Goal: Task Accomplishment & Management: Manage account settings

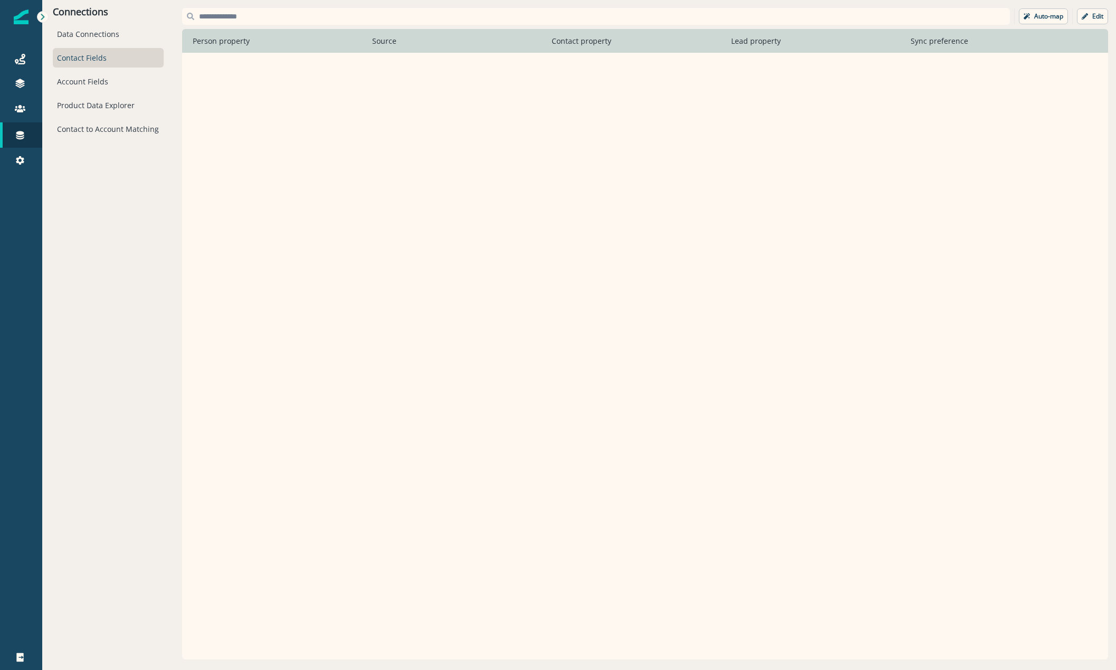
scroll to position [1597, 0]
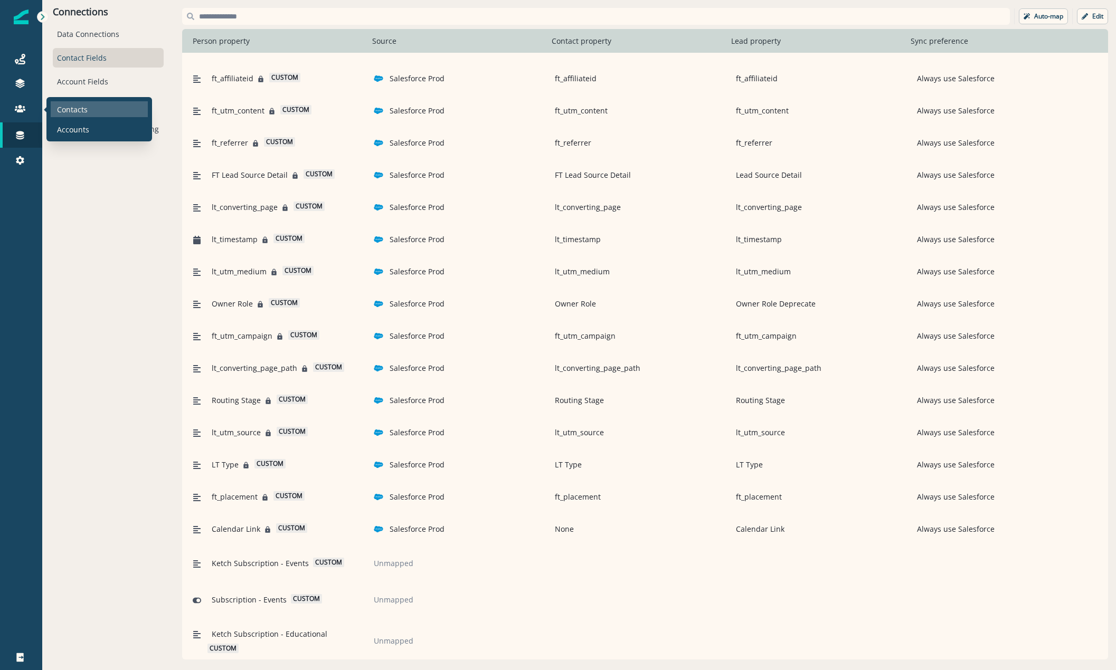
click at [65, 108] on p "Contacts" at bounding box center [72, 109] width 31 height 11
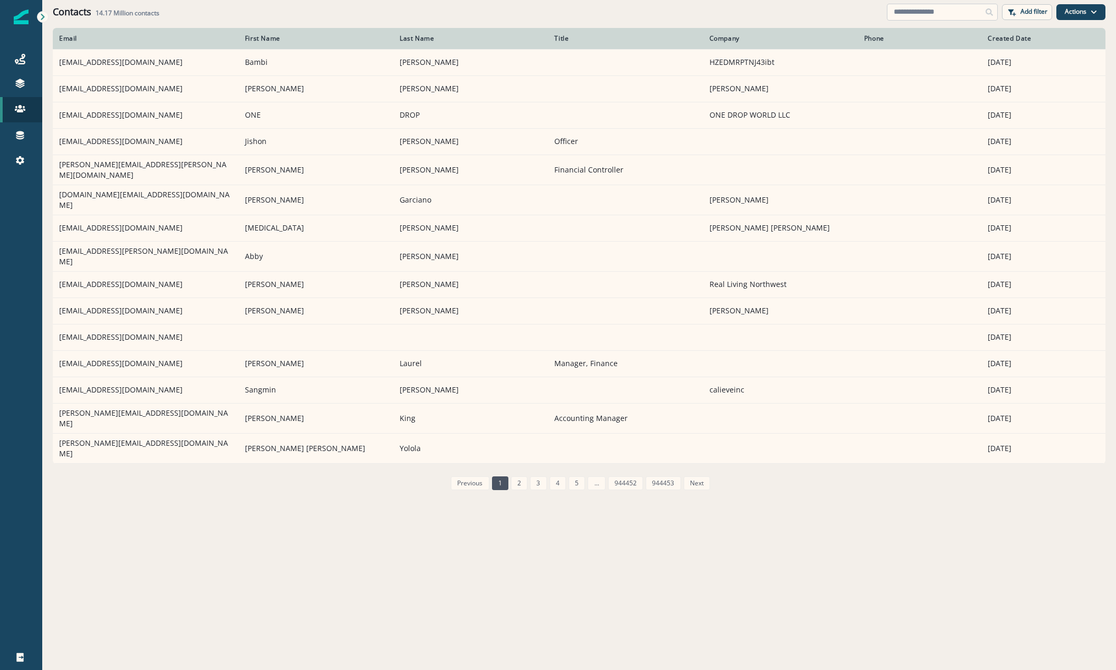
click at [914, 13] on input at bounding box center [942, 12] width 111 height 17
paste input "**********"
type input "**********"
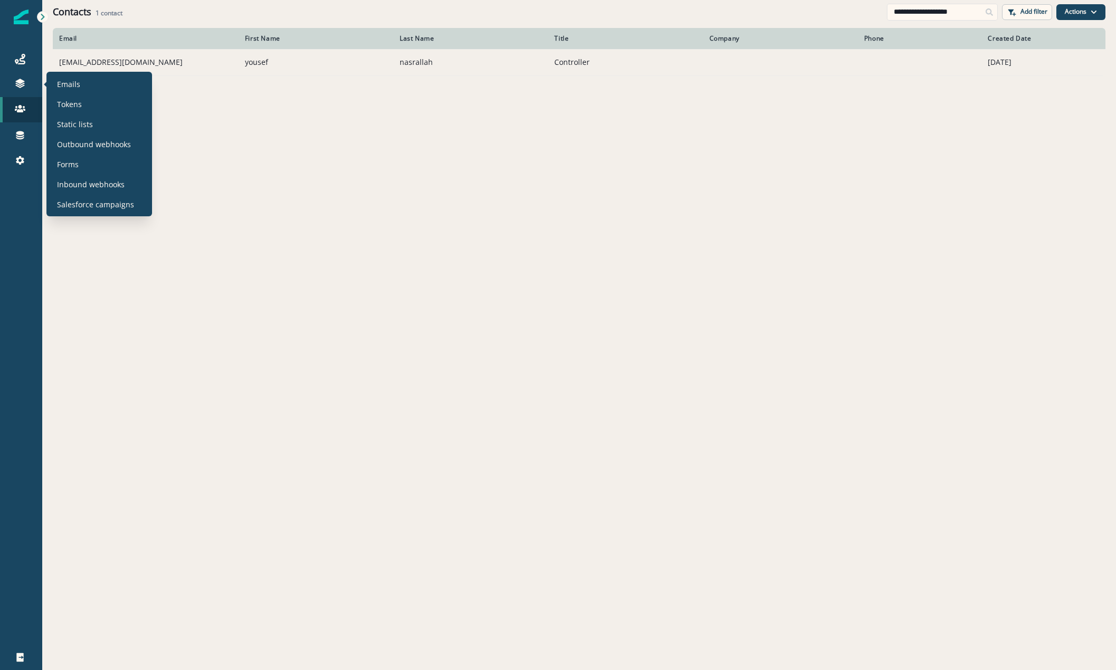
click at [101, 70] on td "yousefn@valuewds.com" at bounding box center [146, 62] width 186 height 26
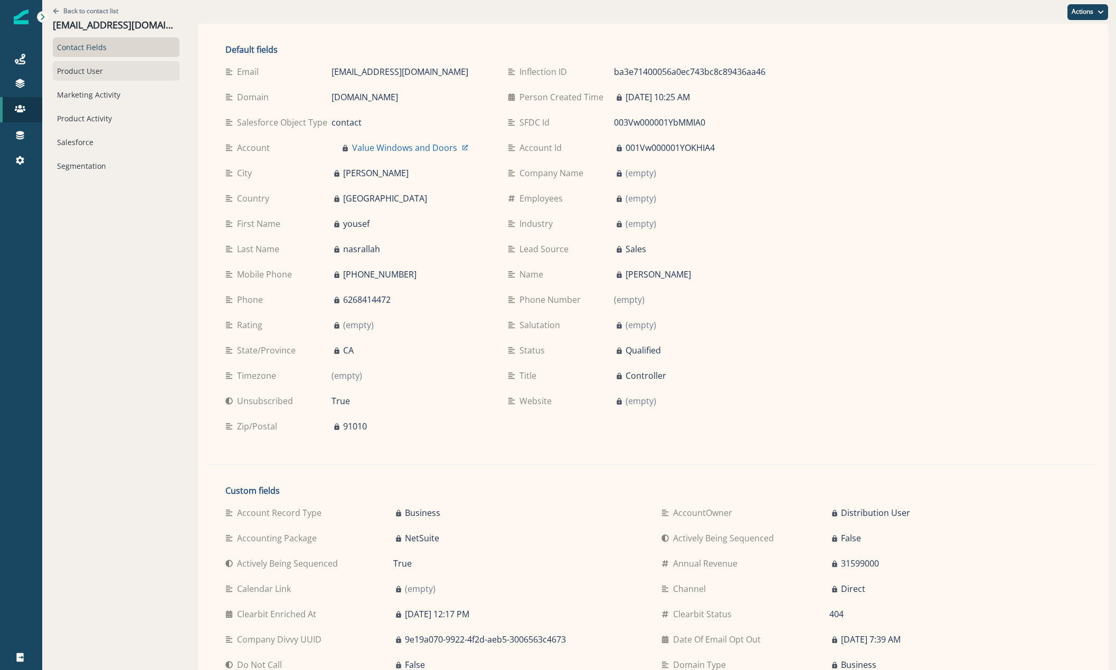
click at [88, 78] on div "Product User" at bounding box center [116, 71] width 127 height 20
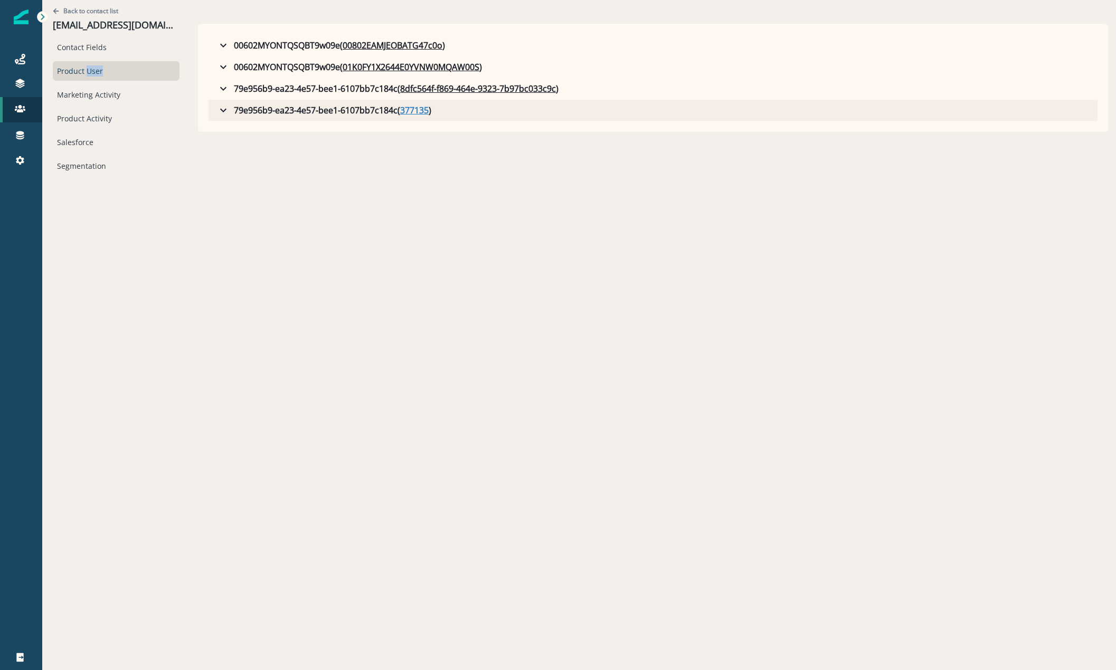
click at [400, 108] on u "377135" at bounding box center [414, 110] width 29 height 13
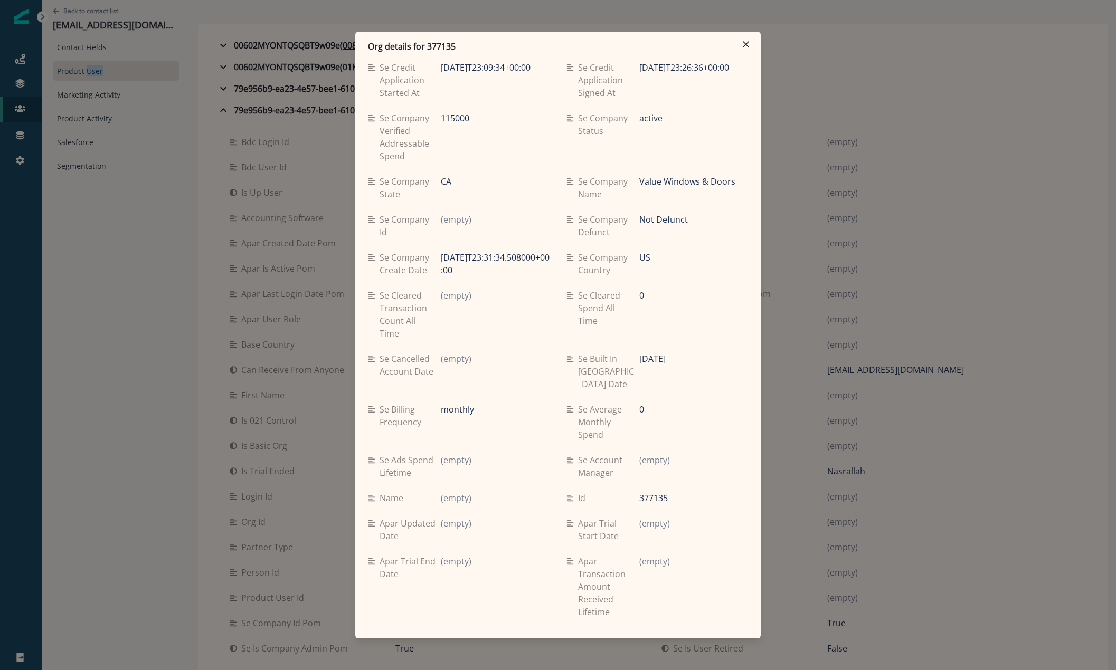
scroll to position [1056, 0]
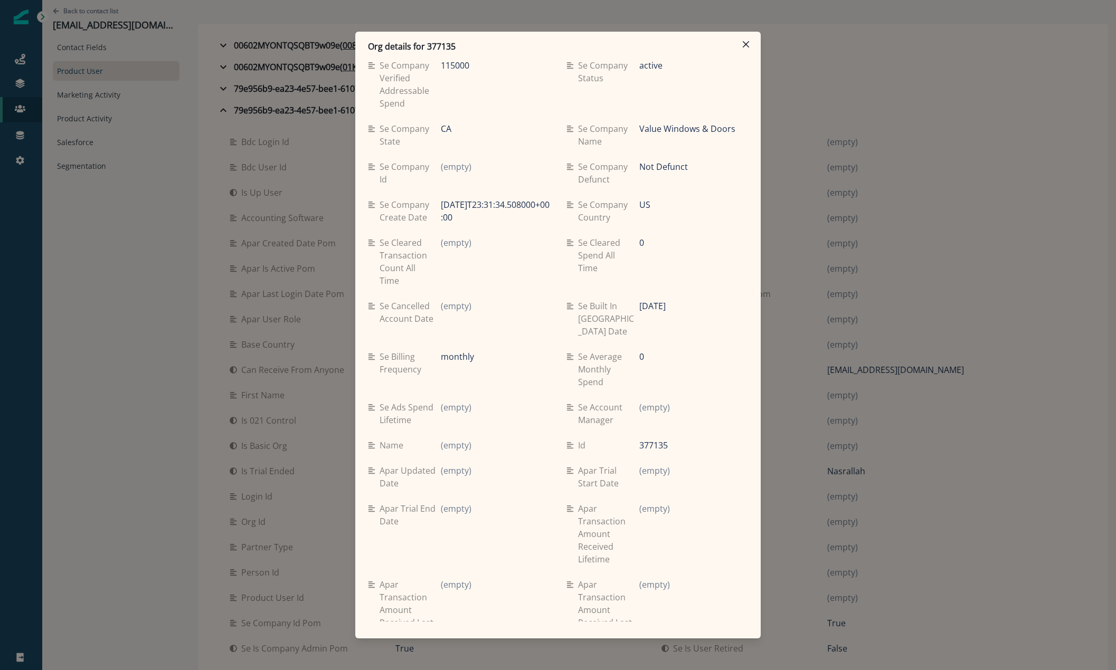
click at [186, 399] on div "Org details for 377135 Se travel spend lifetime (empty) Se spend 9ma (empty) Se…" at bounding box center [558, 335] width 1116 height 670
click at [198, 399] on div "00602MYONTQSQBT9w09e ( 00802EAMJEOBATG47c0o ) bdc login id 00502KKWAXSYOVV43mfc…" at bounding box center [653, 392] width 910 height 737
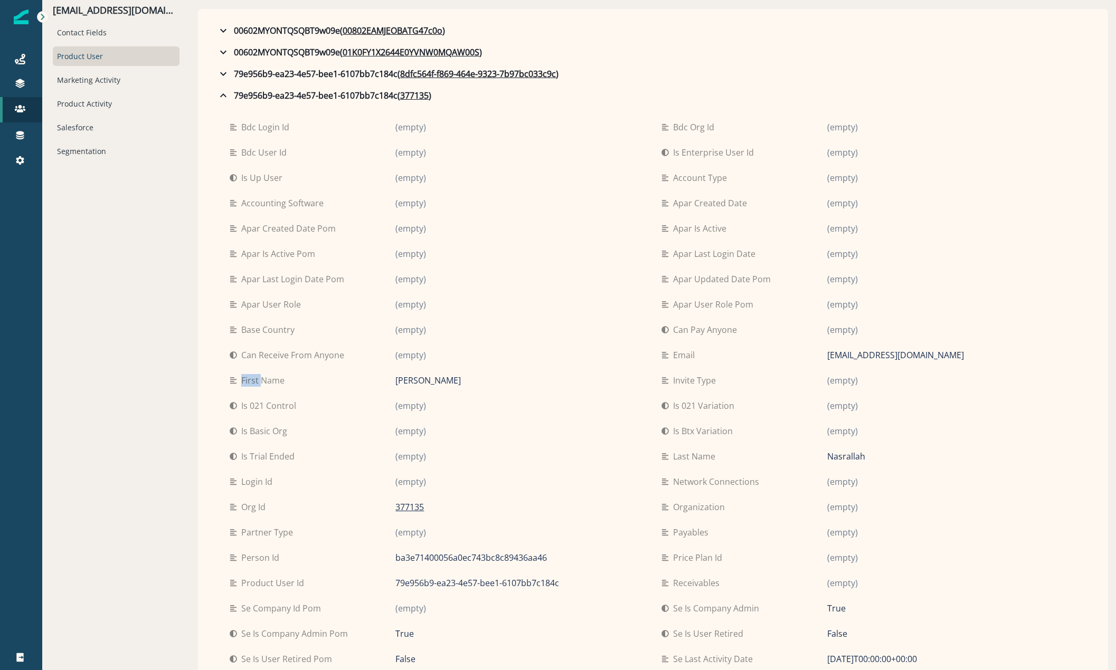
scroll to position [0, 0]
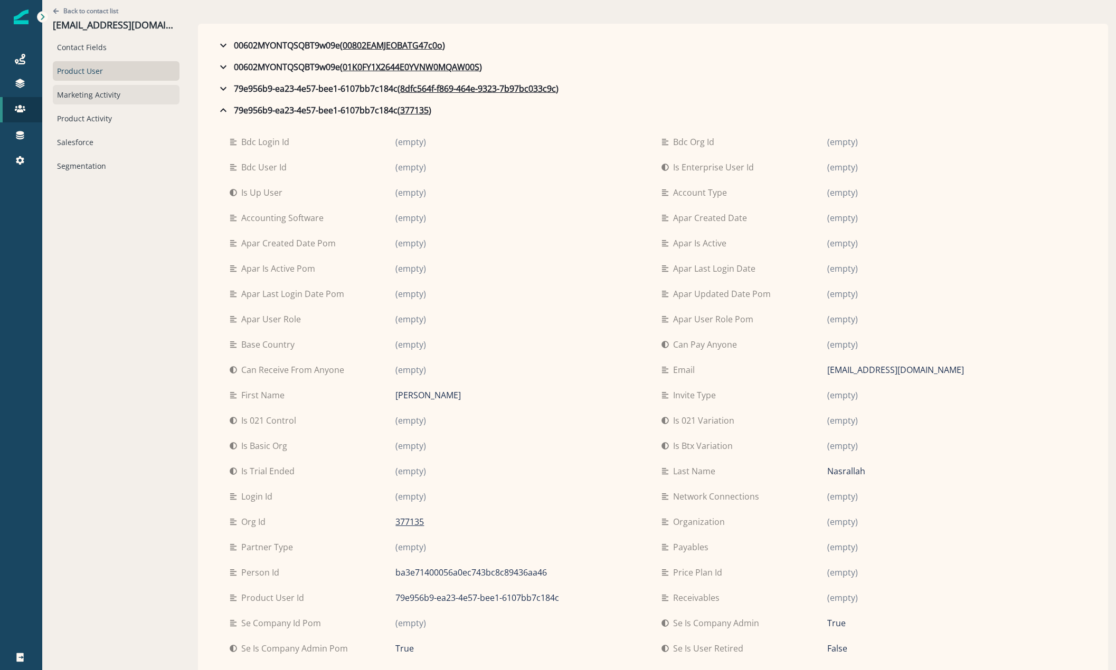
click at [99, 101] on div "Marketing Activity" at bounding box center [116, 95] width 127 height 20
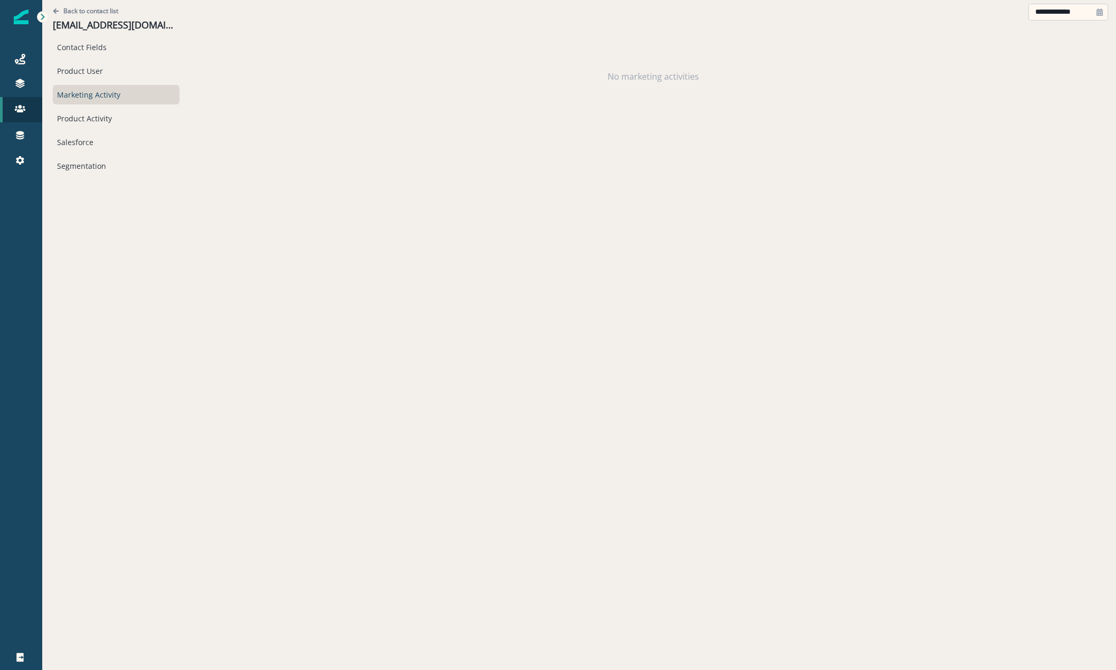
click at [1051, 16] on input "**********" at bounding box center [1068, 12] width 80 height 17
select select "*"
select select "****"
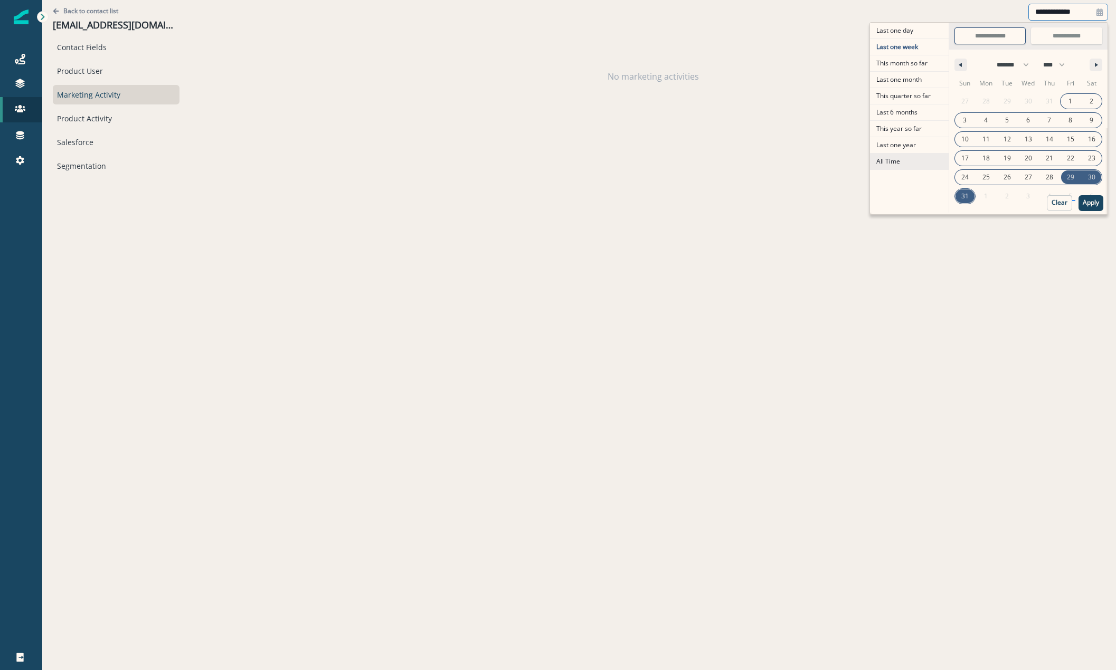
click at [903, 163] on span "All Time" at bounding box center [909, 162] width 79 height 16
type input "********"
type input "**********"
select select "**"
select select "****"
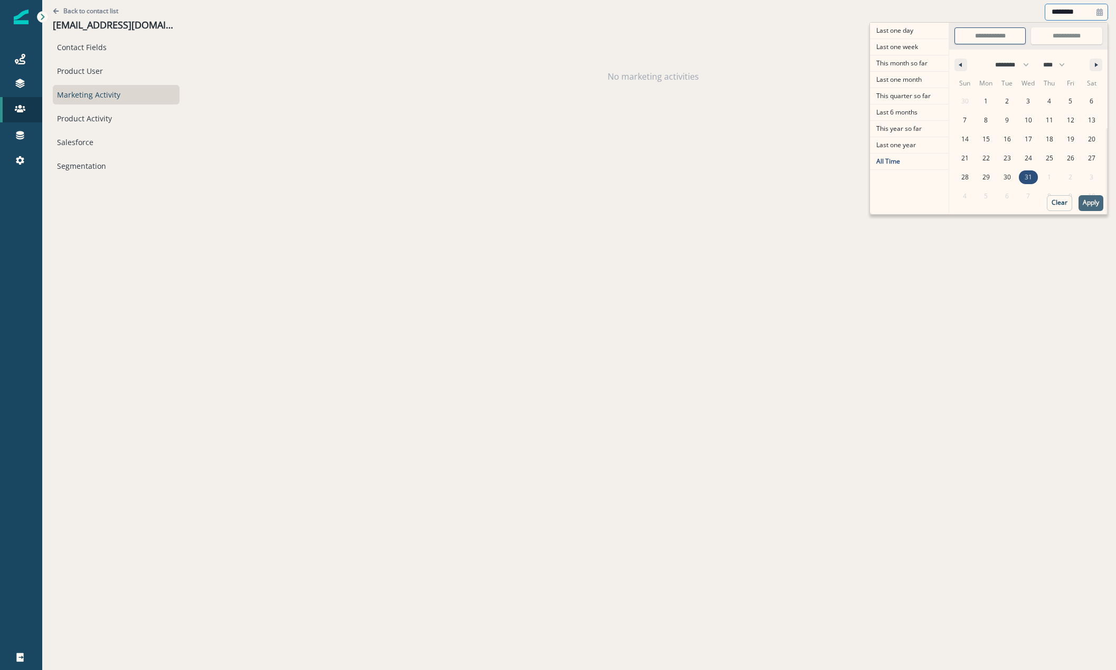
click at [1094, 202] on p "Apply" at bounding box center [1091, 202] width 16 height 7
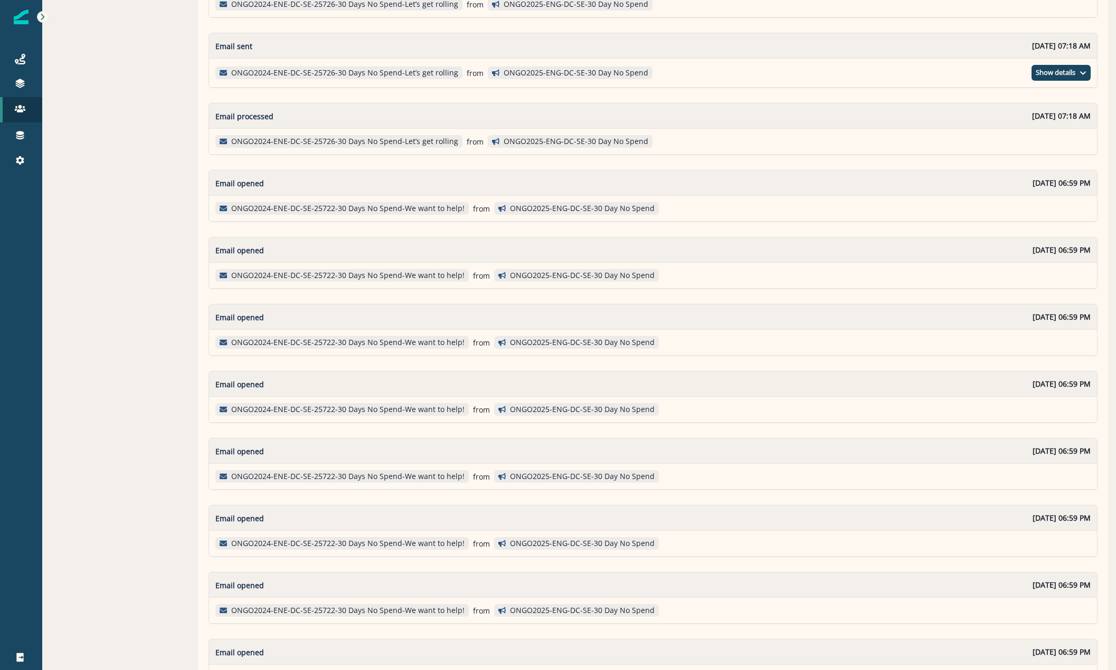
scroll to position [1439, 0]
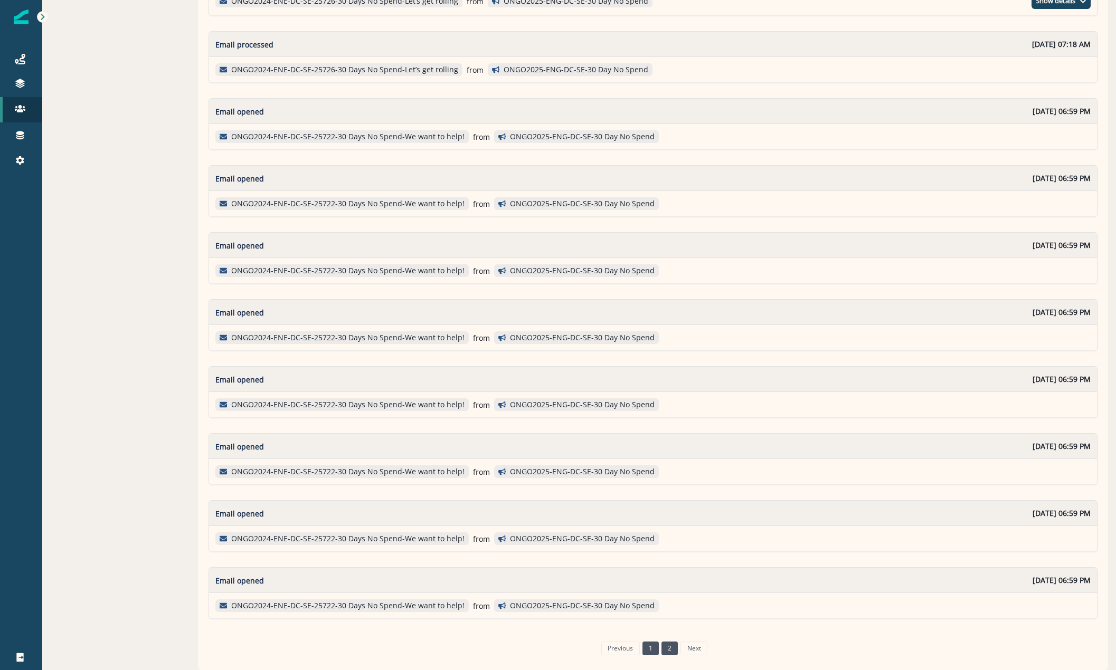
click at [661, 651] on link "2" at bounding box center [669, 649] width 16 height 14
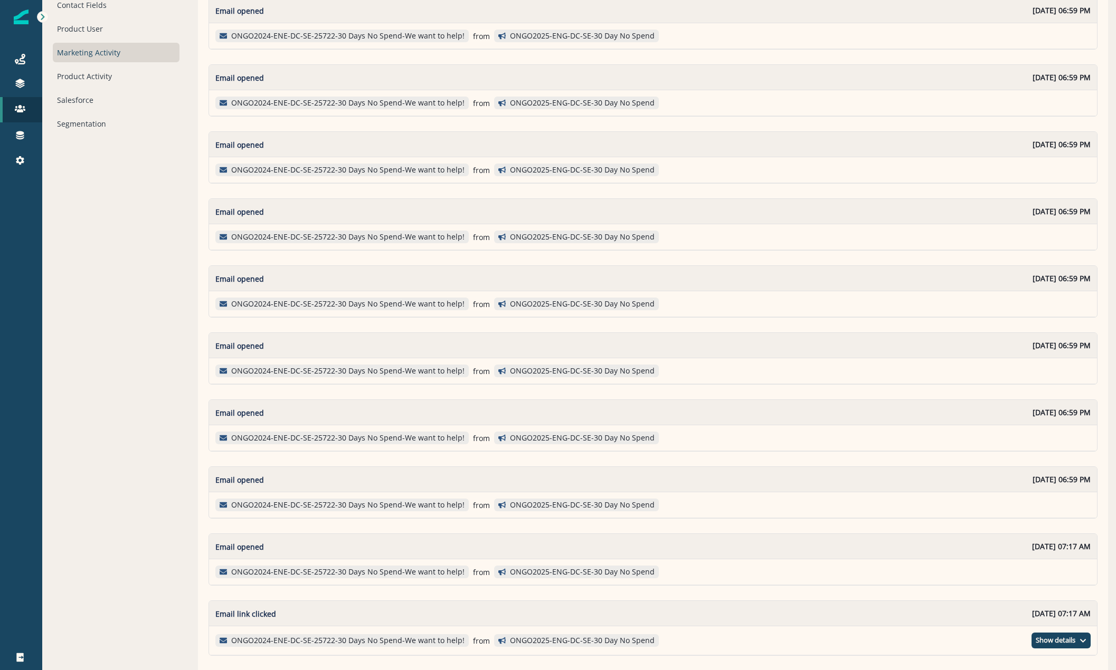
scroll to position [0, 0]
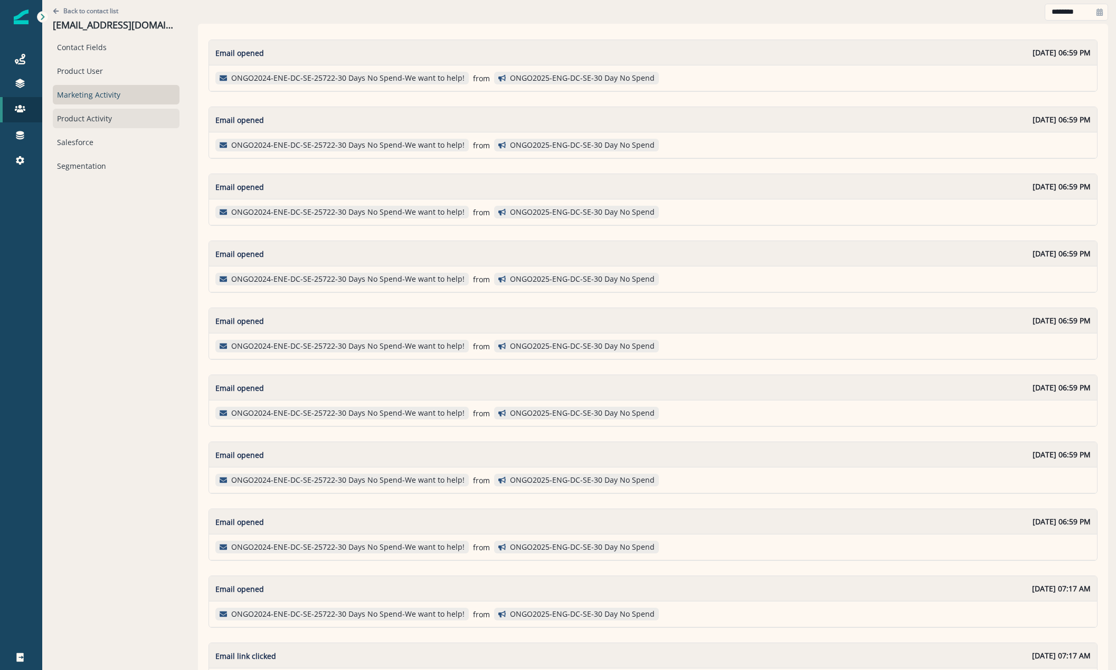
click at [92, 109] on div "Contact Fields Product User Marketing Activity Product Activity Salesforce Segm…" at bounding box center [116, 106] width 127 height 138
click at [82, 110] on div "Product Activity" at bounding box center [116, 119] width 127 height 20
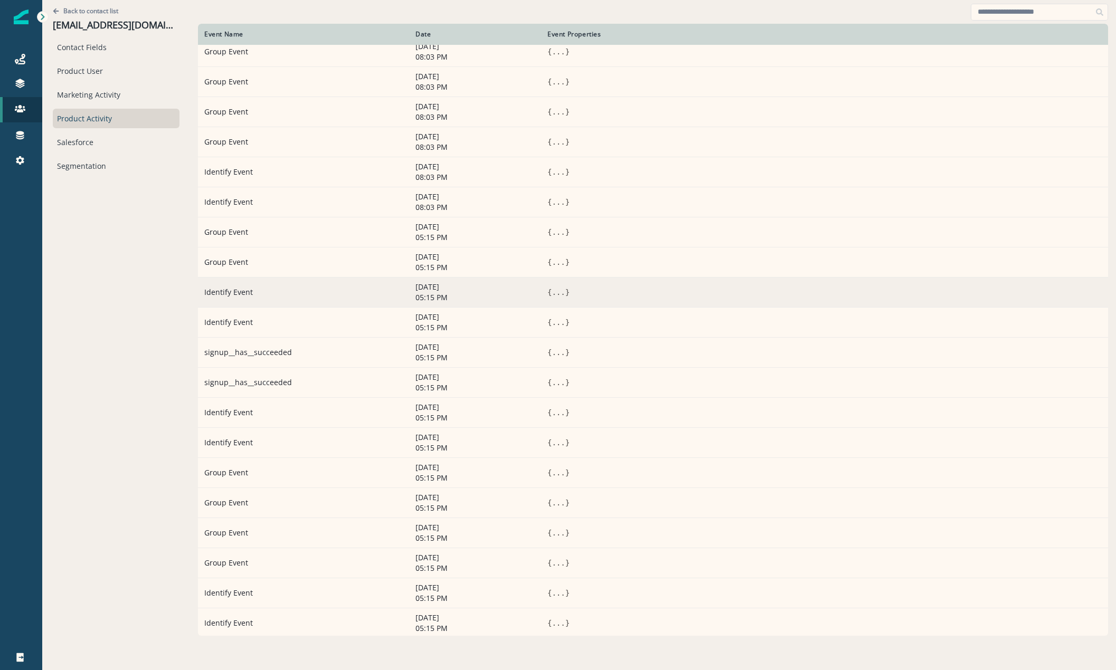
scroll to position [71, 0]
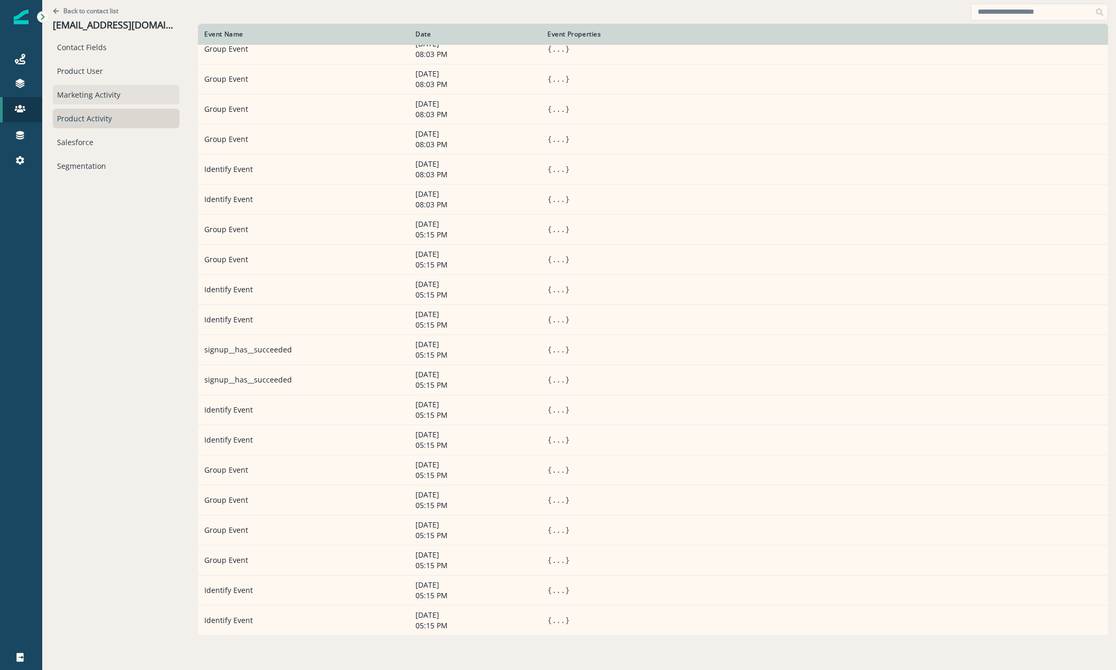
click at [82, 92] on div "Marketing Activity" at bounding box center [116, 95] width 127 height 20
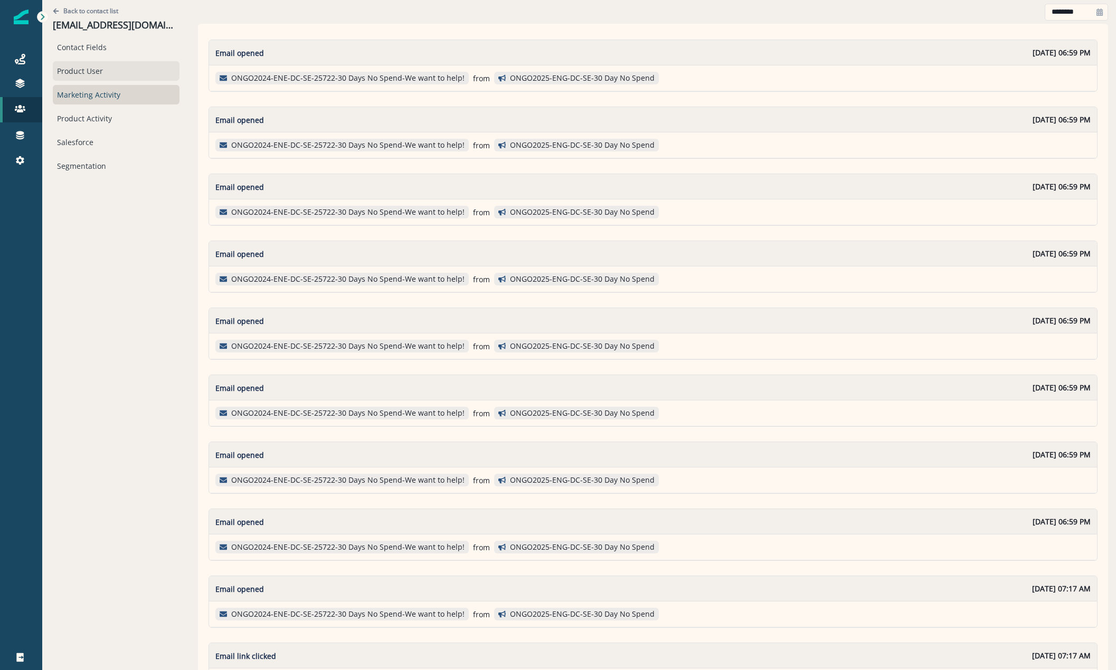
click at [63, 74] on div "Product User" at bounding box center [116, 71] width 127 height 20
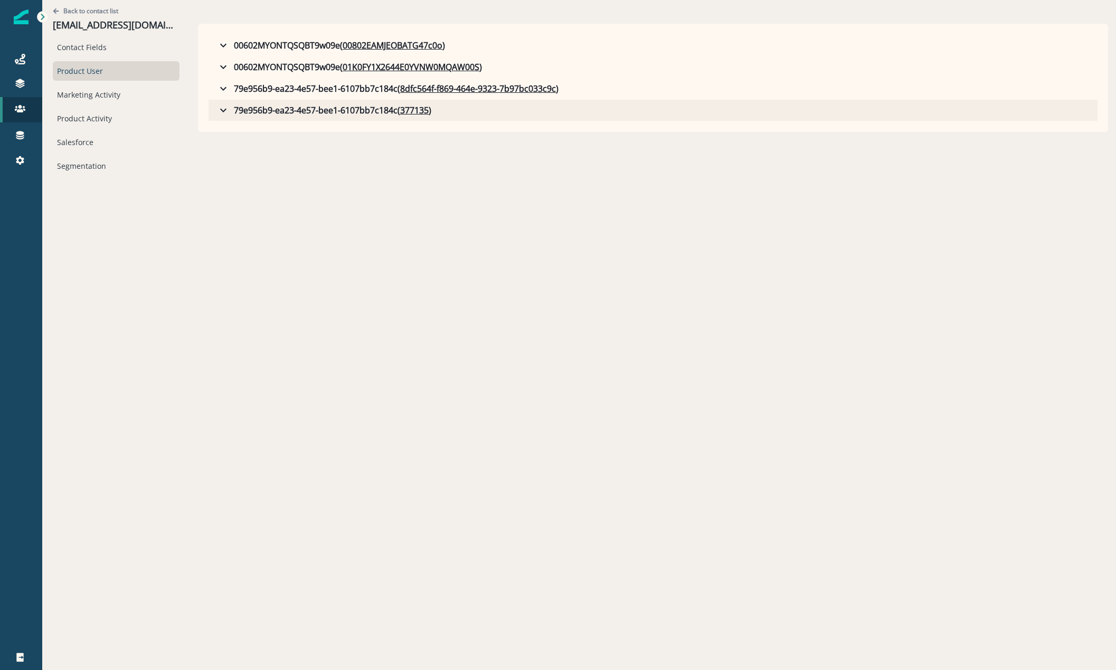
click at [217, 108] on icon "button" at bounding box center [223, 110] width 13 height 13
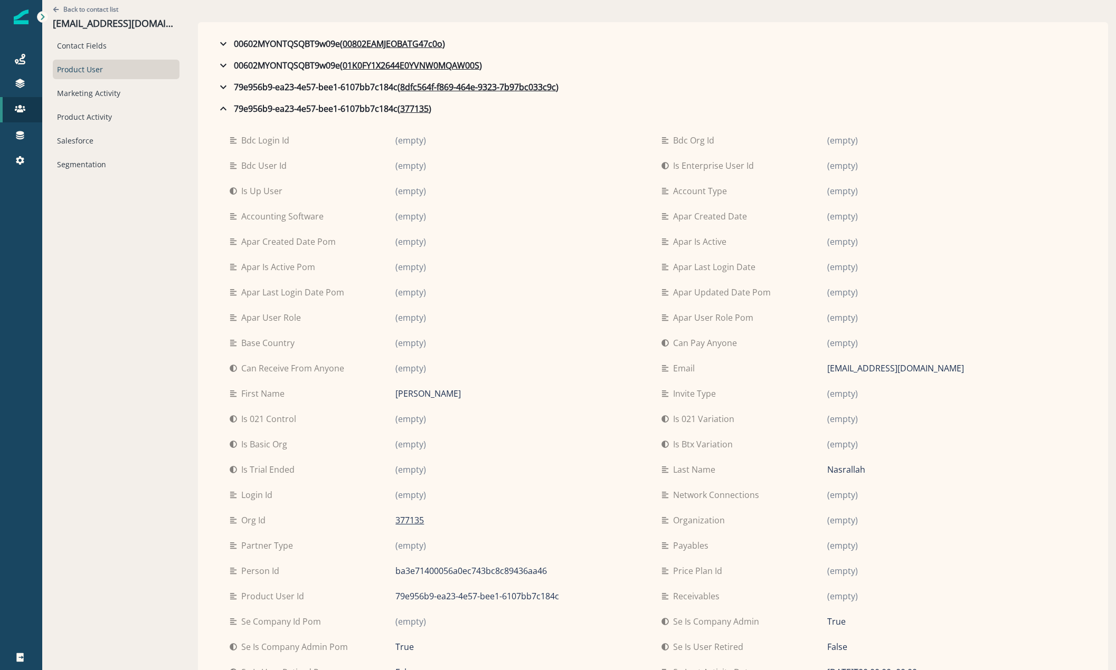
scroll to position [0, 0]
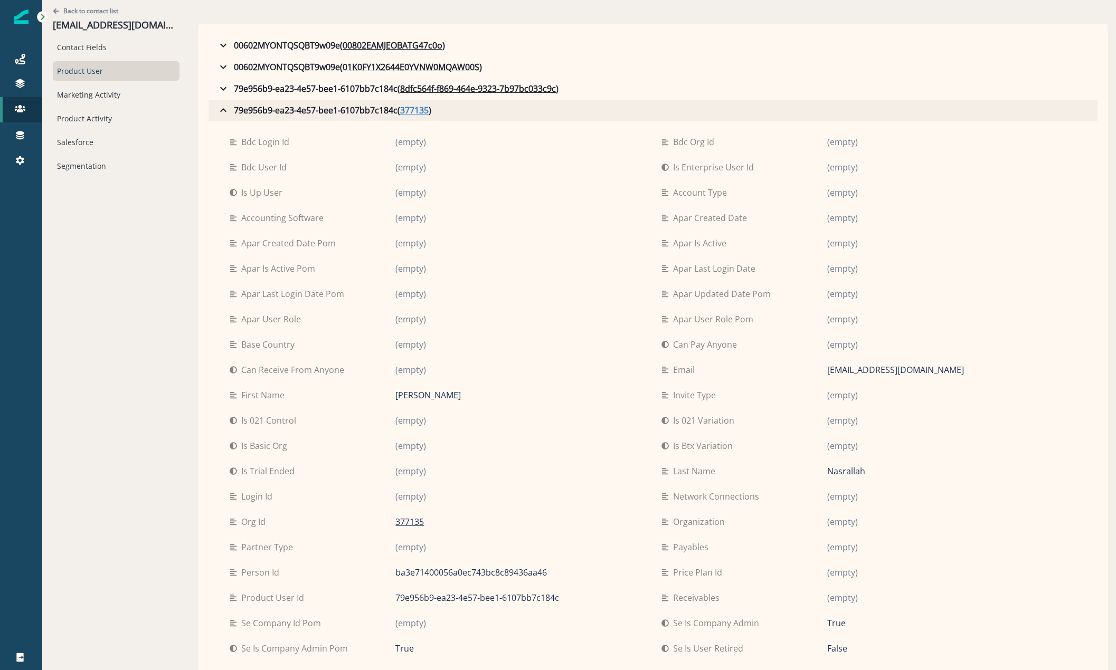
click at [402, 116] on u "377135" at bounding box center [414, 110] width 29 height 13
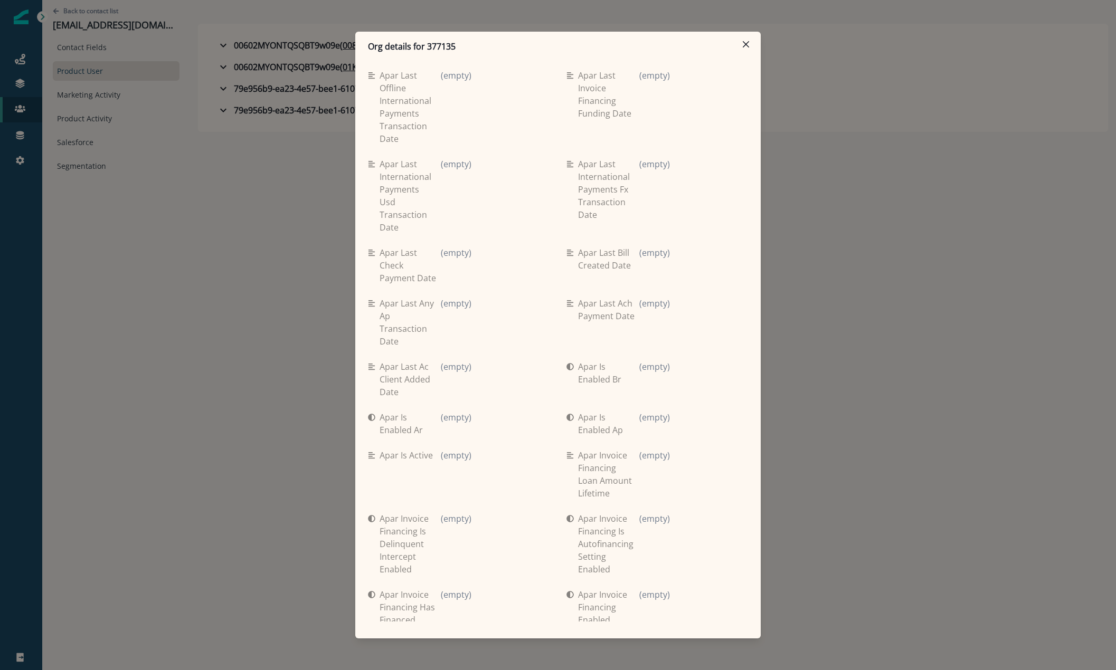
scroll to position [3985, 0]
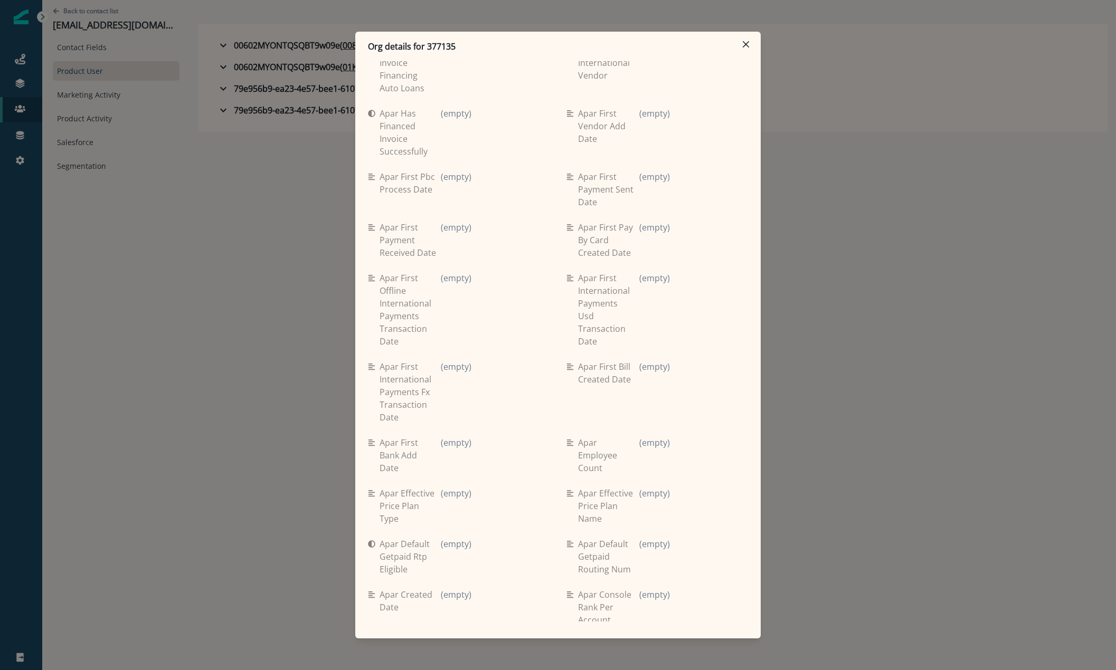
click at [163, 28] on div "Org details for 377135 Se travel spend lifetime (empty) Se spend 9ma (empty) Se…" at bounding box center [558, 335] width 1116 height 670
click at [163, 28] on p "yousefn@valuewds.com" at bounding box center [116, 26] width 127 height 12
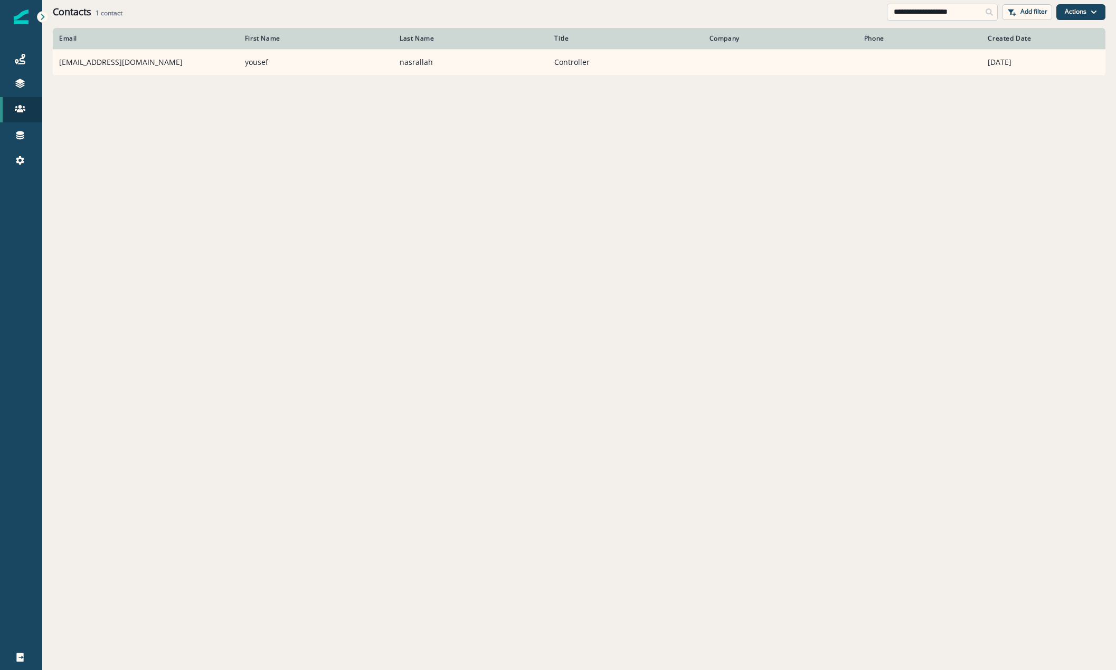
click at [943, 12] on input "**********" at bounding box center [942, 12] width 111 height 17
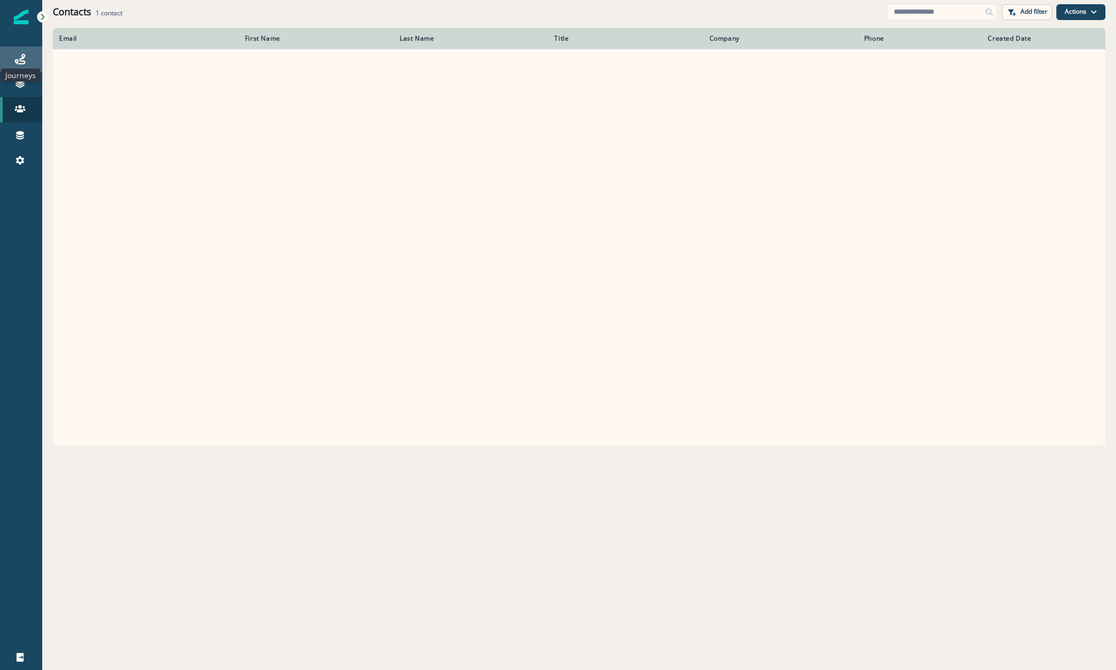
click at [18, 60] on icon at bounding box center [20, 59] width 11 height 11
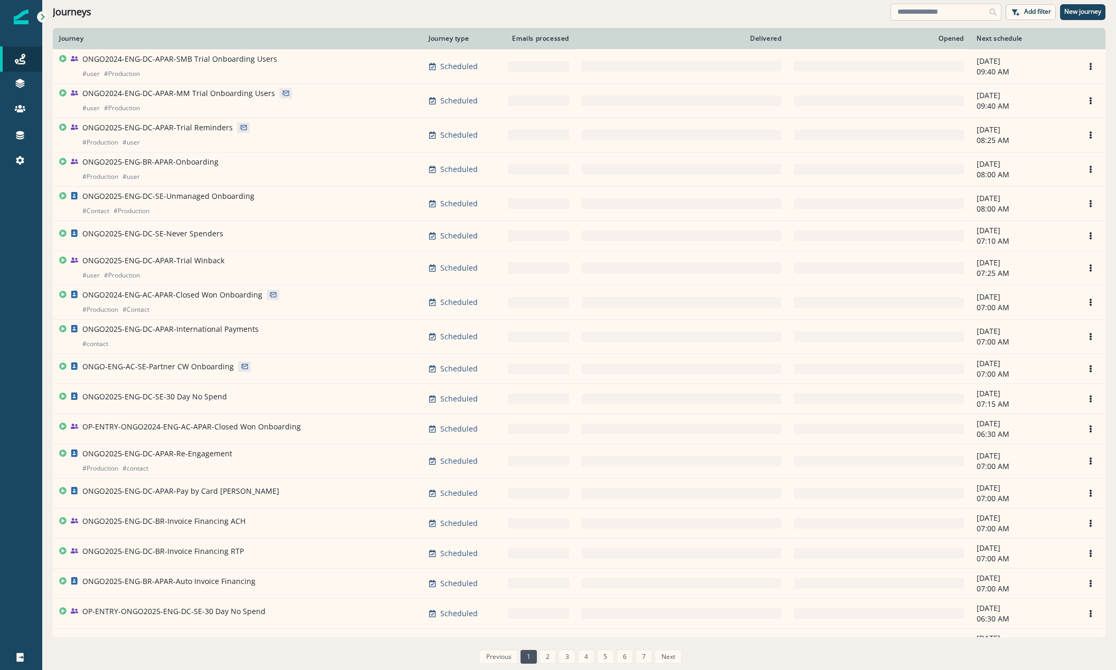
click at [914, 13] on input at bounding box center [946, 12] width 111 height 17
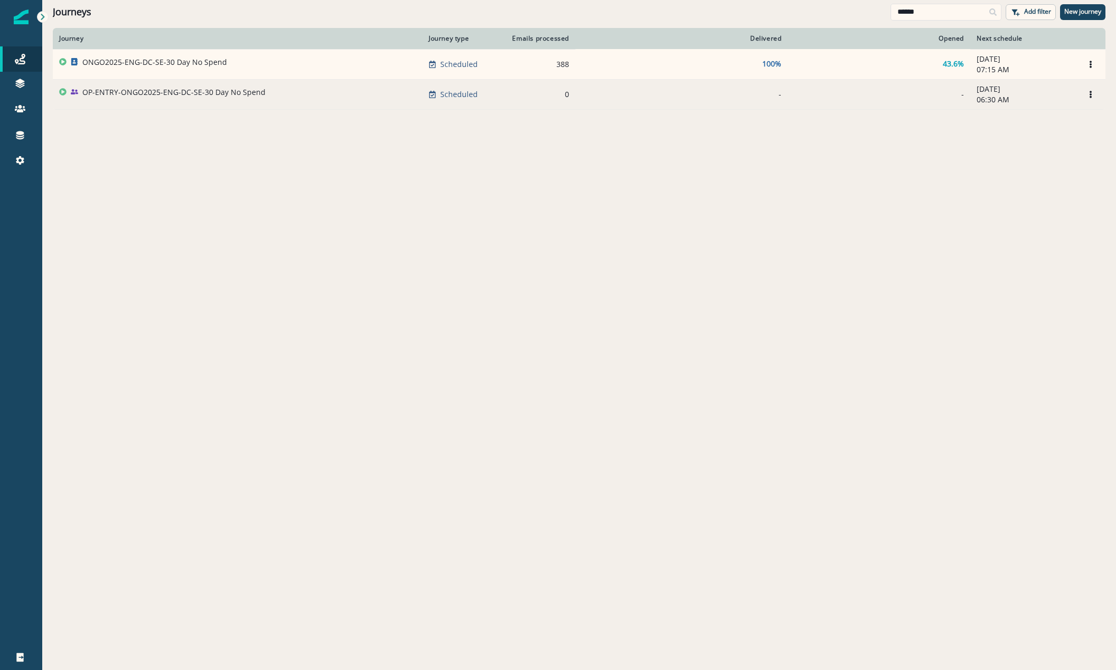
type input "******"
click at [186, 89] on p "OP-ENTRY-ONGO2025-ENG-DC-SE-30 Day No Spend" at bounding box center [173, 92] width 183 height 11
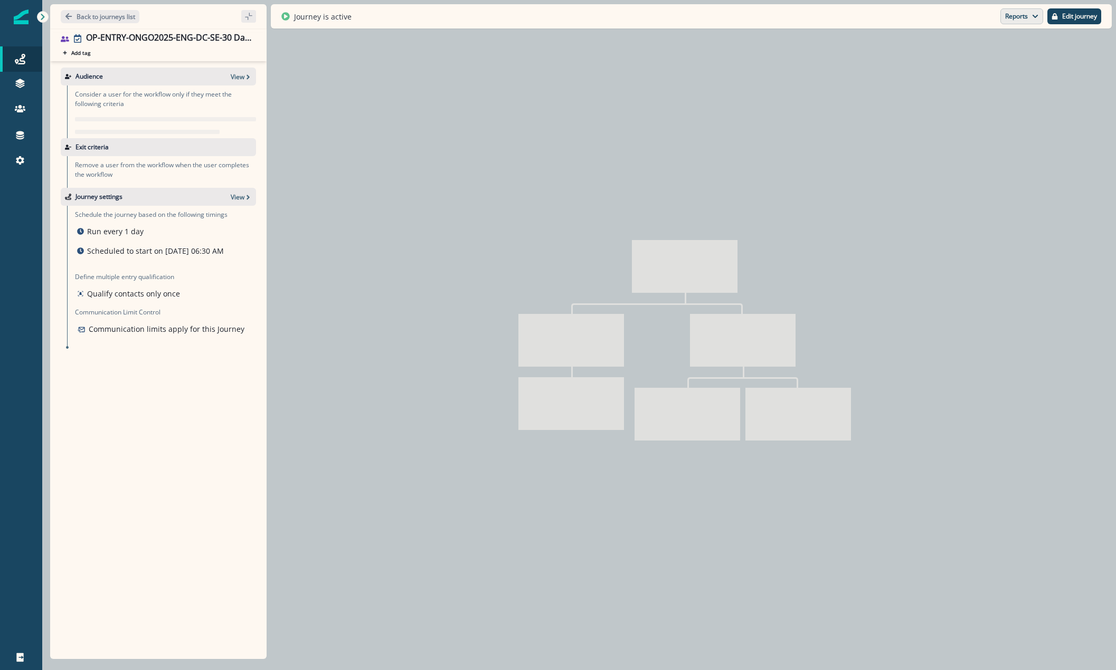
click at [1033, 19] on icon "button" at bounding box center [1035, 16] width 6 height 6
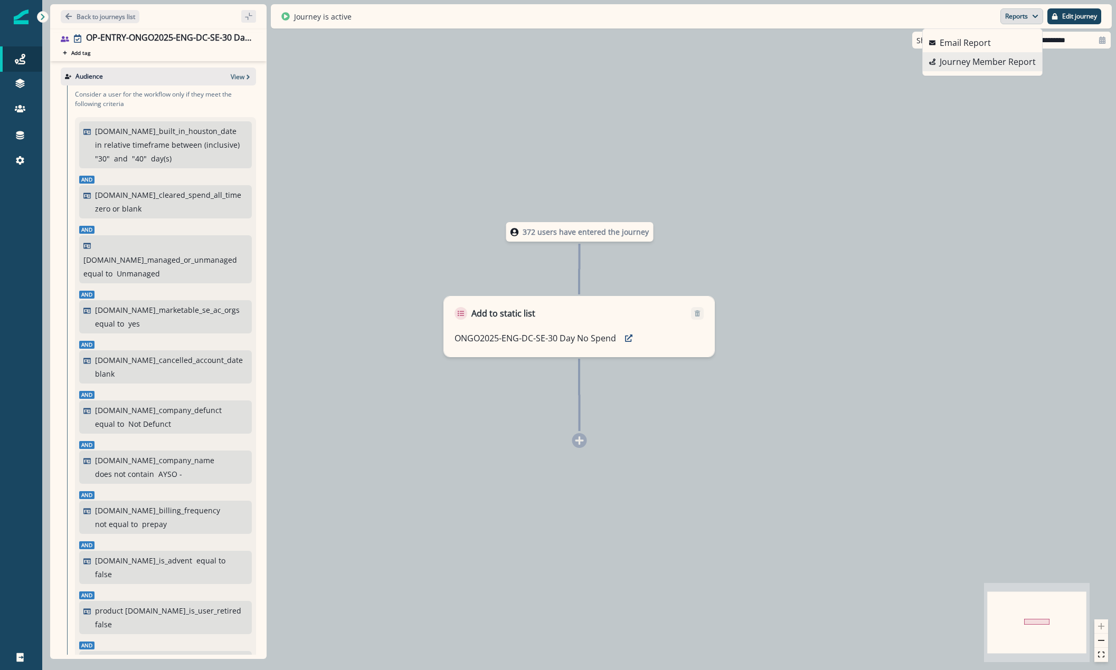
click at [949, 63] on p "Journey Member Report" at bounding box center [988, 61] width 96 height 13
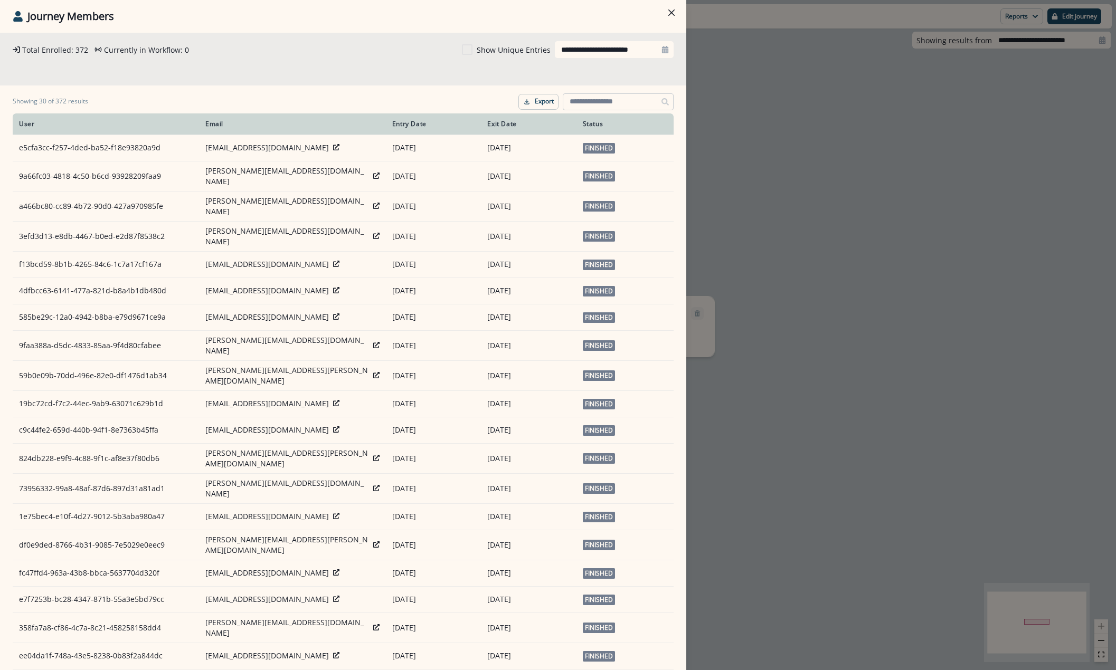
click at [600, 108] on input at bounding box center [618, 101] width 111 height 17
paste input "**********"
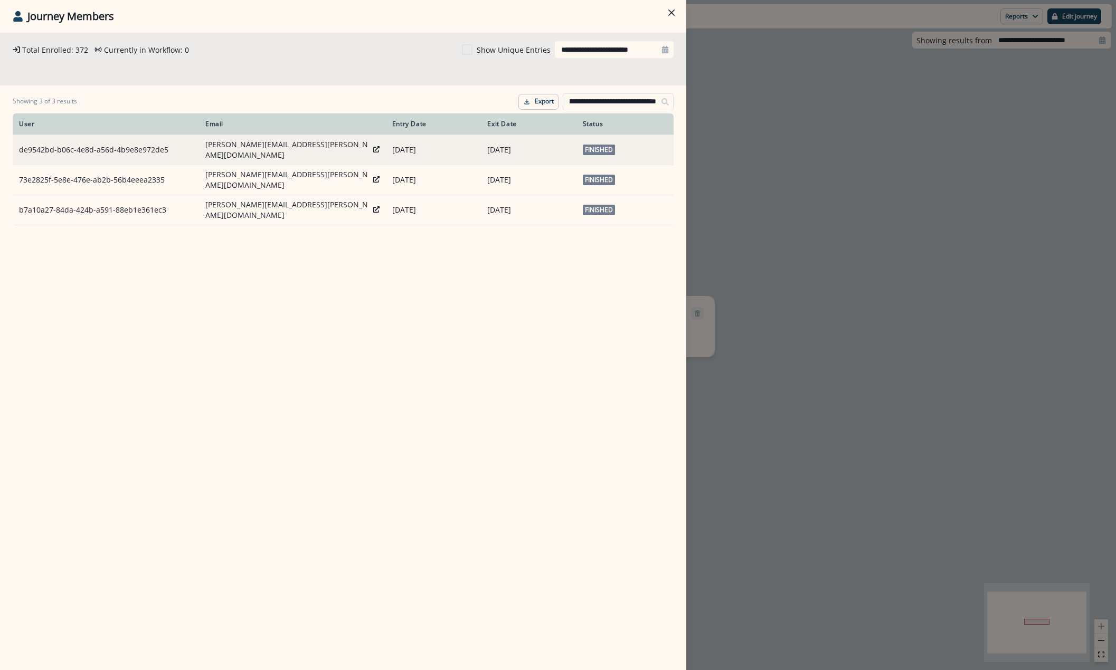
type input "**********"
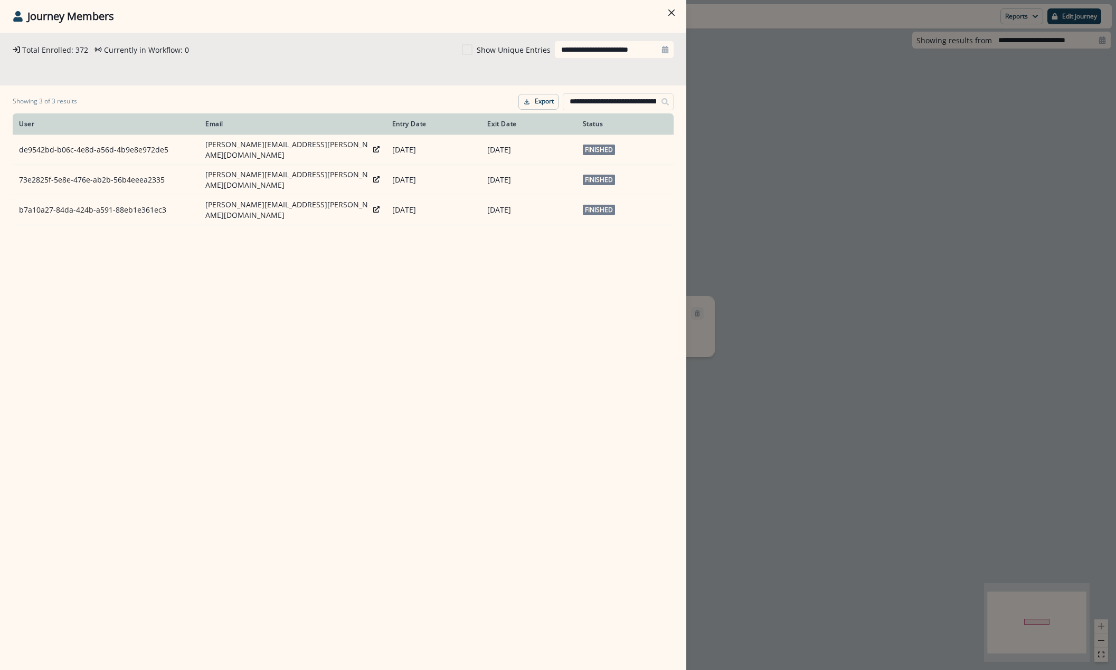
drag, startPoint x: 355, startPoint y: 146, endPoint x: 282, endPoint y: 266, distance: 140.1
click at [283, 266] on div "**********" at bounding box center [343, 352] width 686 height 638
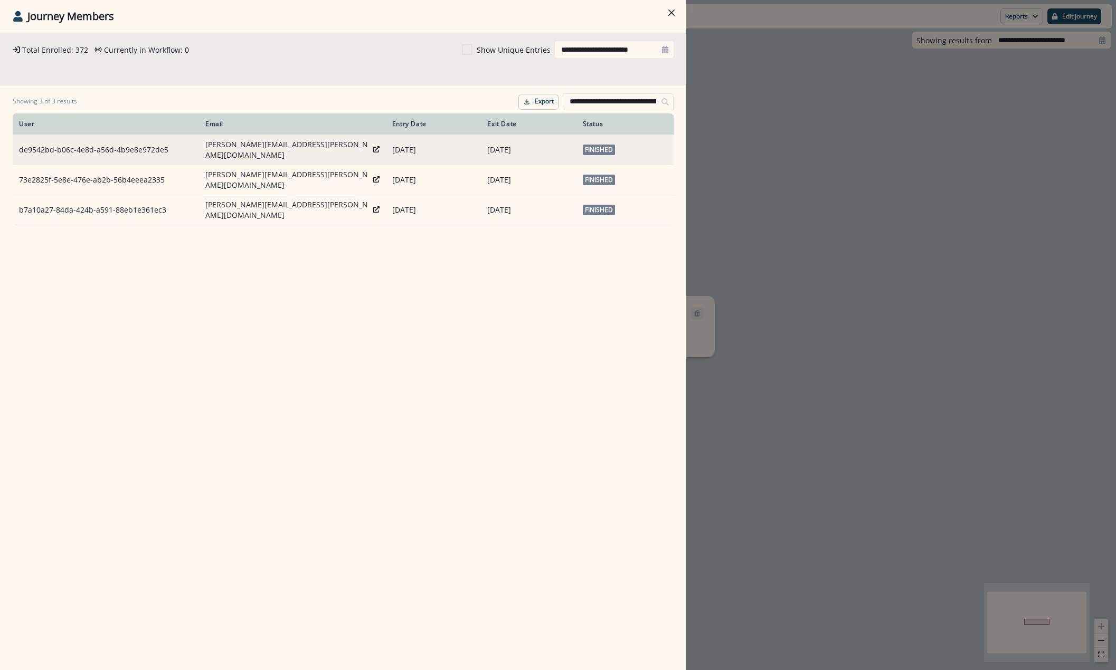
click at [373, 149] on icon at bounding box center [376, 149] width 6 height 6
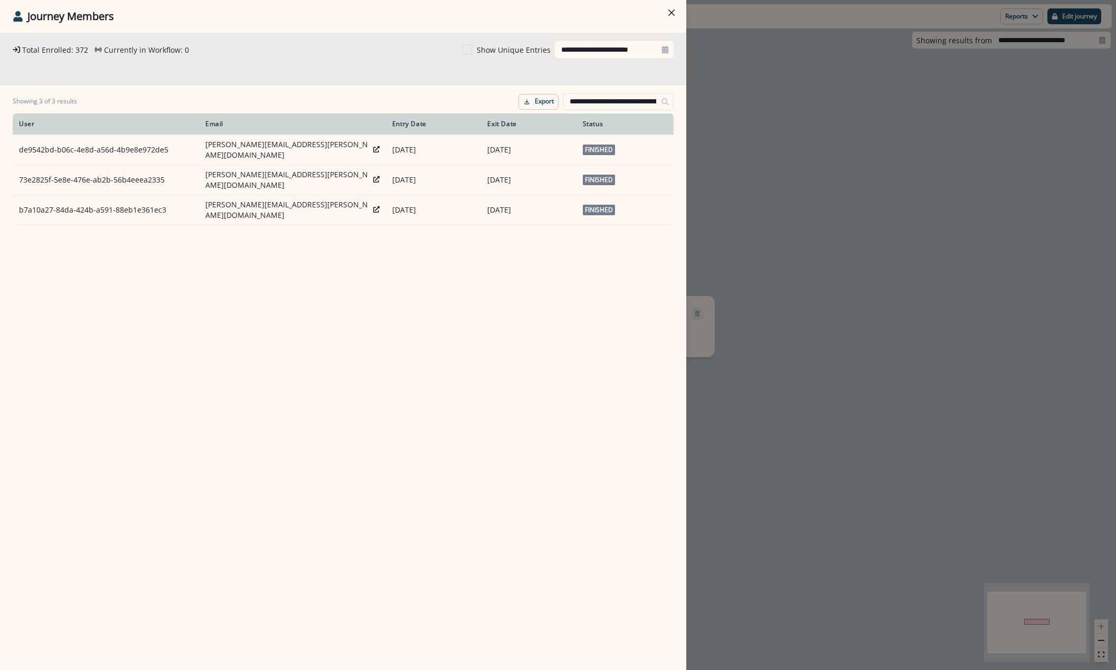
click at [778, 87] on div "**********" at bounding box center [558, 335] width 1116 height 670
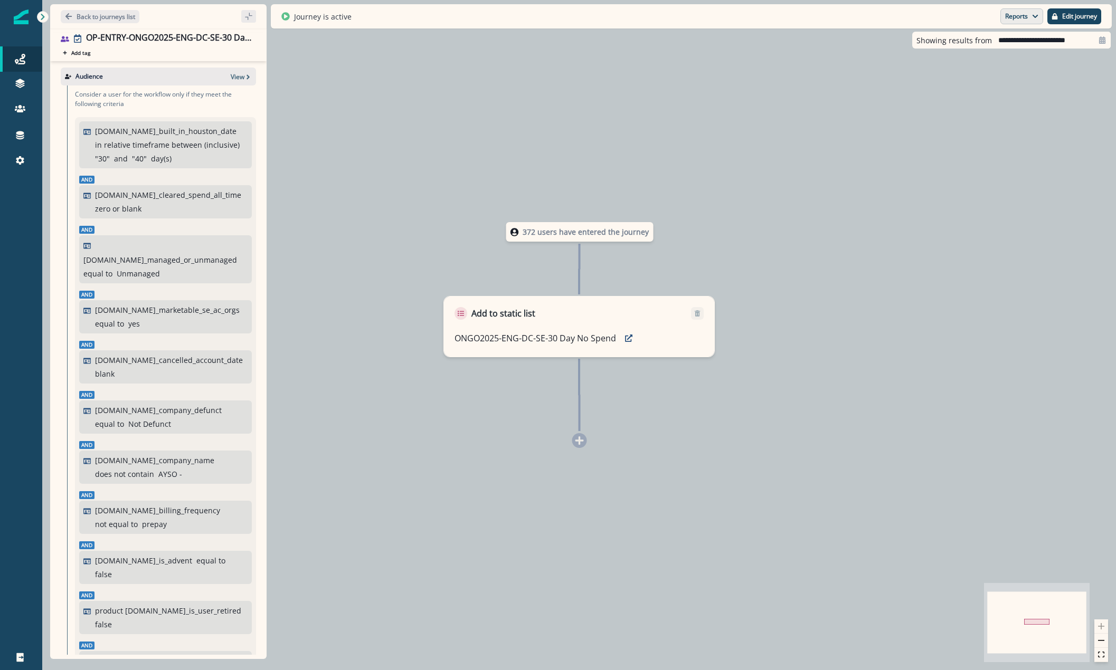
click at [1018, 16] on button "Reports" at bounding box center [1021, 16] width 43 height 16
click at [989, 59] on p "Journey Member Report" at bounding box center [988, 61] width 96 height 13
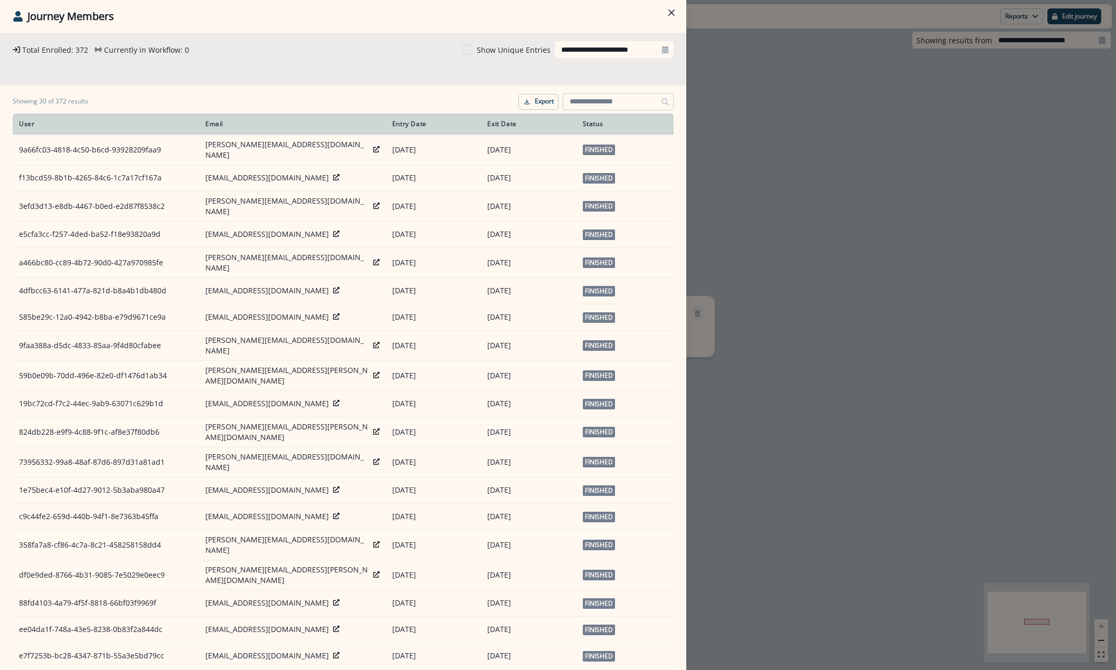
click at [587, 100] on input at bounding box center [618, 101] width 111 height 17
paste input "**********"
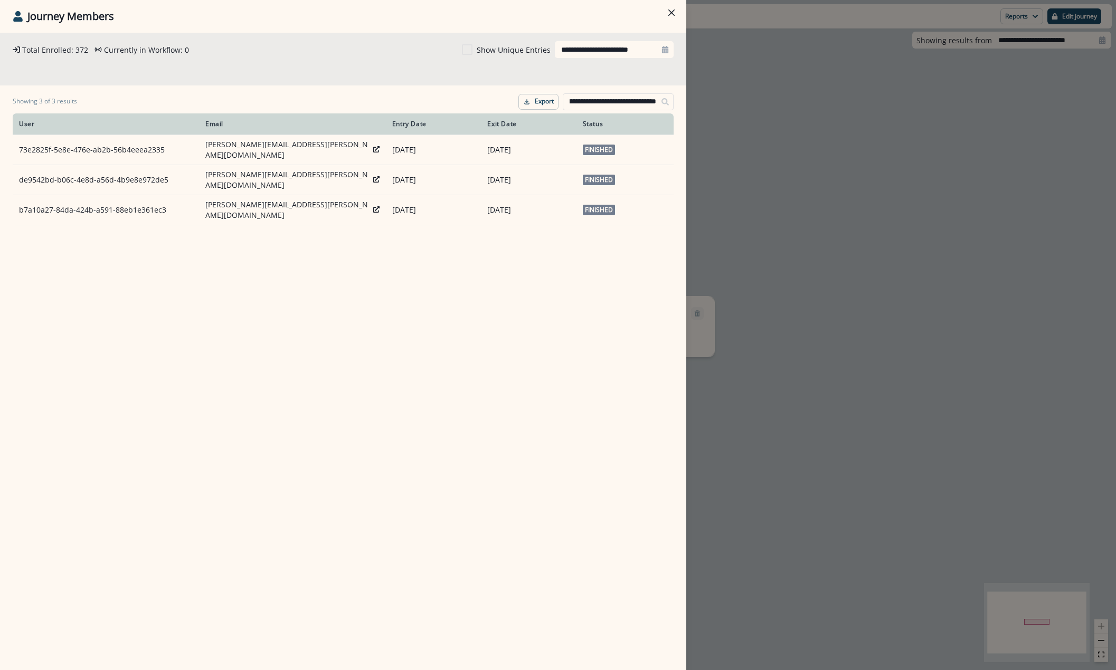
type input "**********"
click at [759, 97] on div "**********" at bounding box center [558, 335] width 1116 height 670
click at [759, 97] on div "372 users have entered the journey Add to static list ONGO2025-ENG-DC-SE-30 Day…" at bounding box center [579, 335] width 1074 height 670
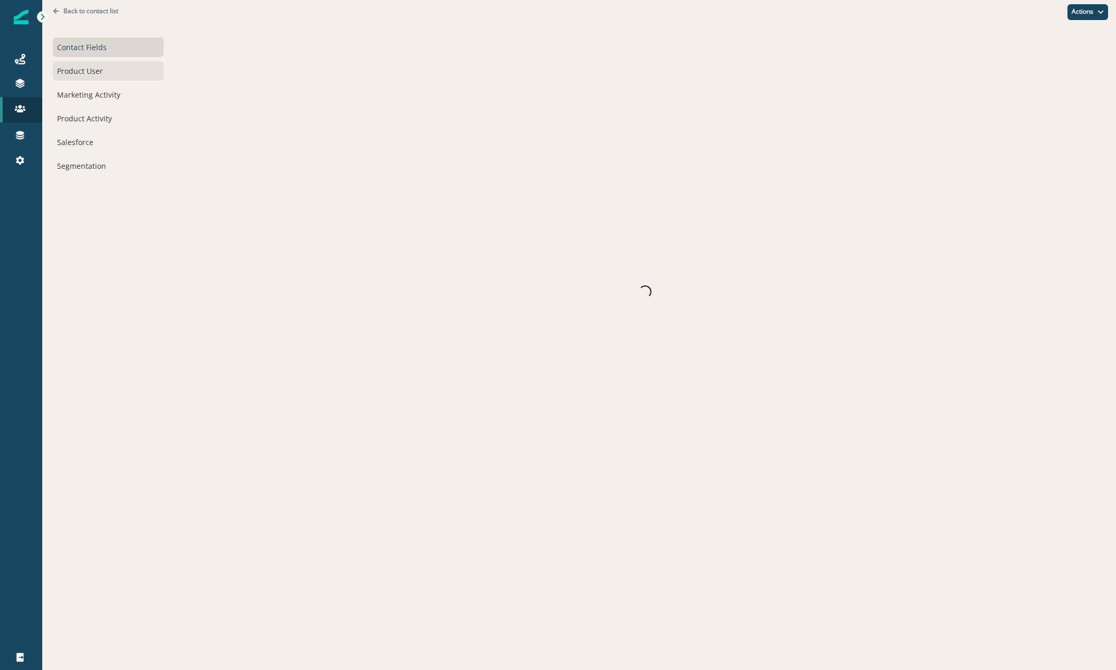
click at [100, 71] on div "Product User" at bounding box center [108, 71] width 111 height 20
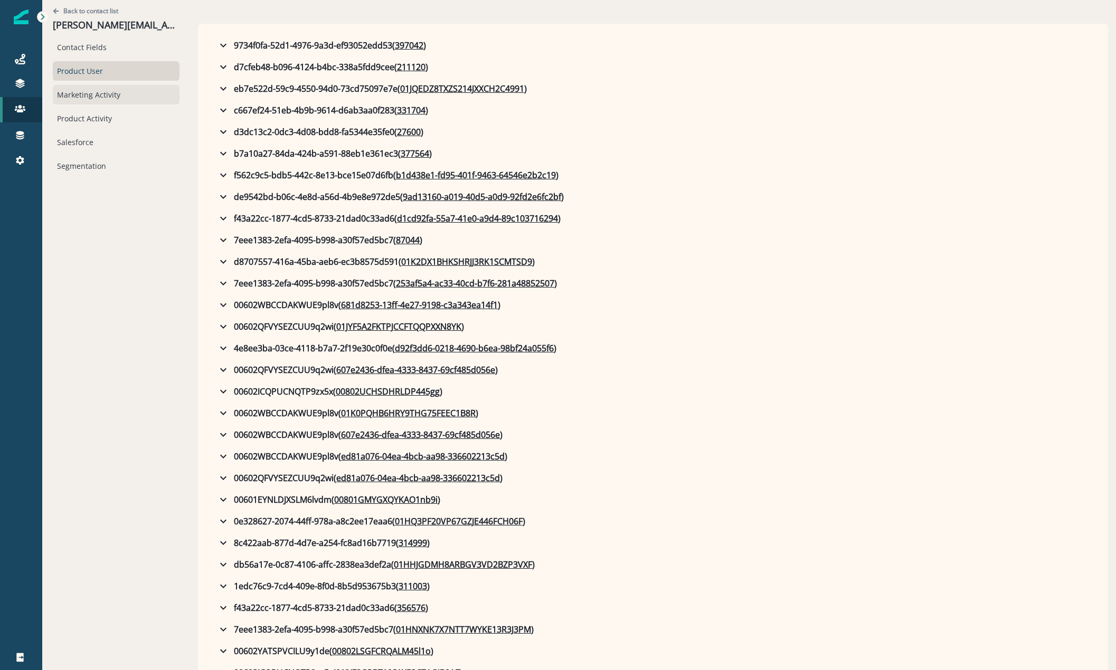
click at [95, 100] on div "Marketing Activity" at bounding box center [116, 95] width 127 height 20
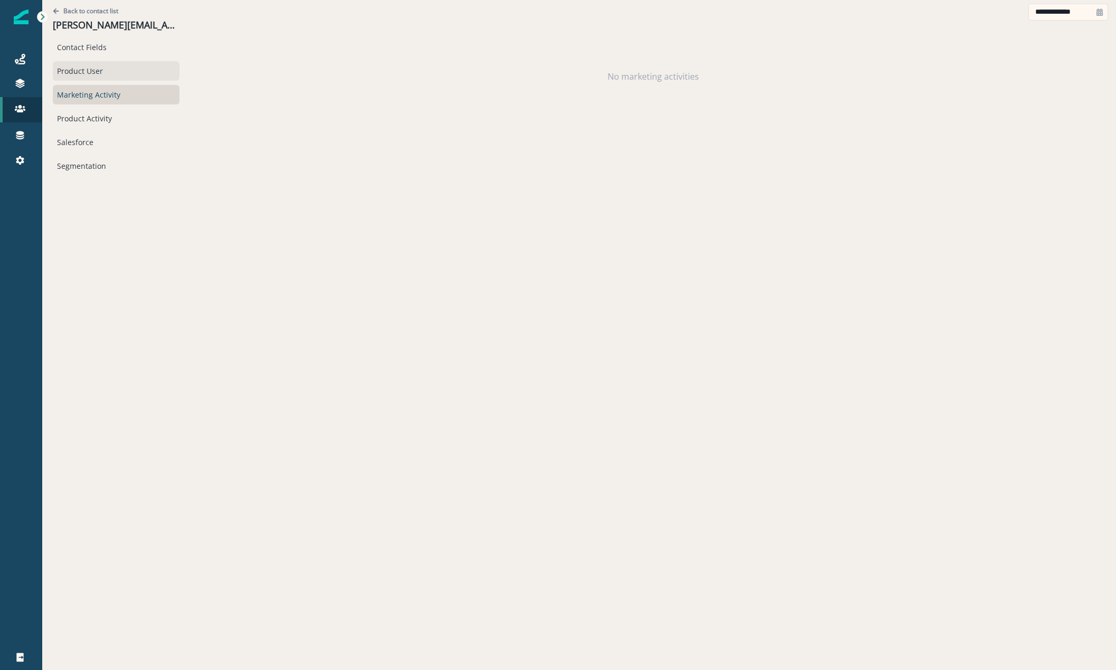
click at [81, 78] on div "Product User" at bounding box center [116, 71] width 127 height 20
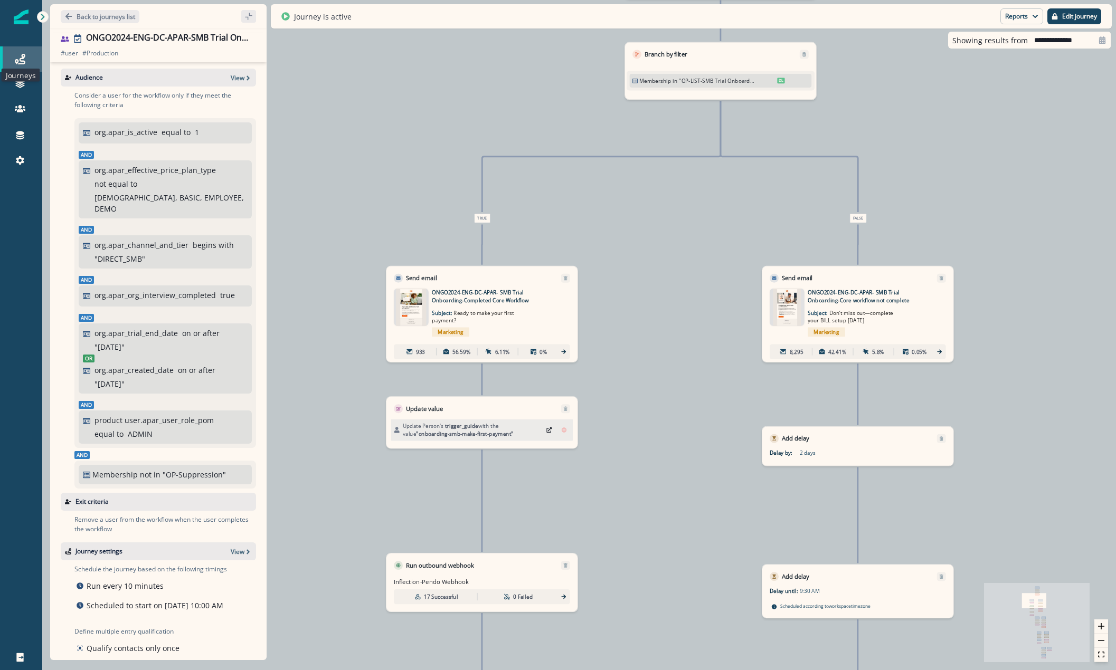
type input "**********"
click at [77, 68] on div "Audience View Consider a user for the workflow only if they meet the following …" at bounding box center [158, 359] width 216 height 594
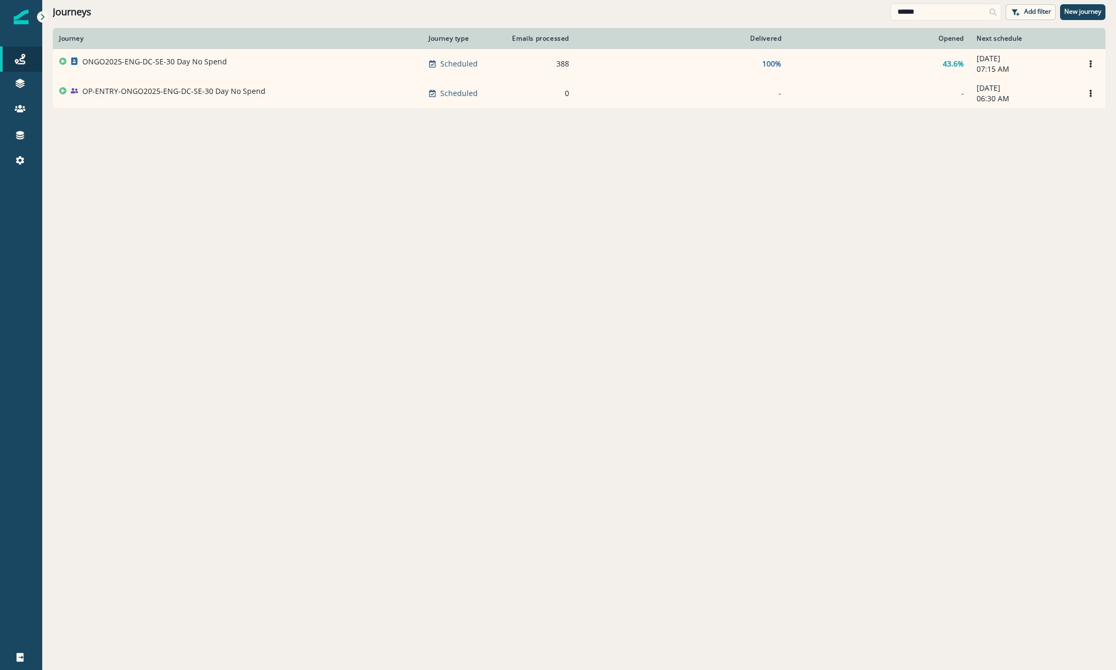
type input "******"
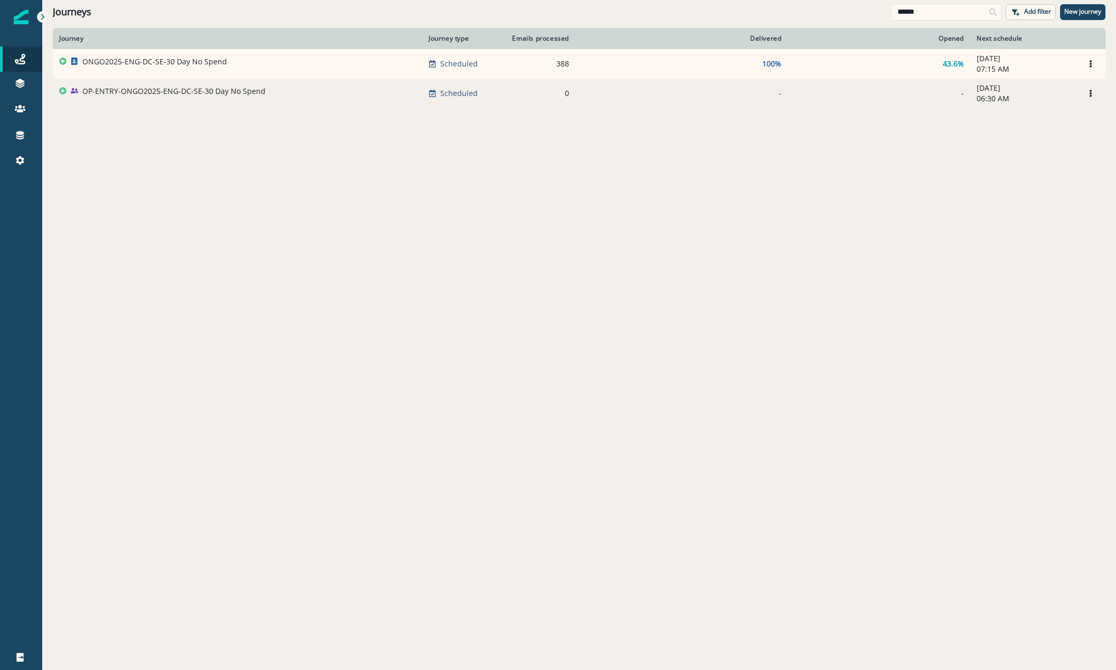
drag, startPoint x: 0, startPoint y: 0, endPoint x: 268, endPoint y: 96, distance: 284.2
click at [268, 96] on div "OP-ENTRY-ONGO2025-ENG-DC-SE-30 Day No Spend" at bounding box center [237, 93] width 357 height 15
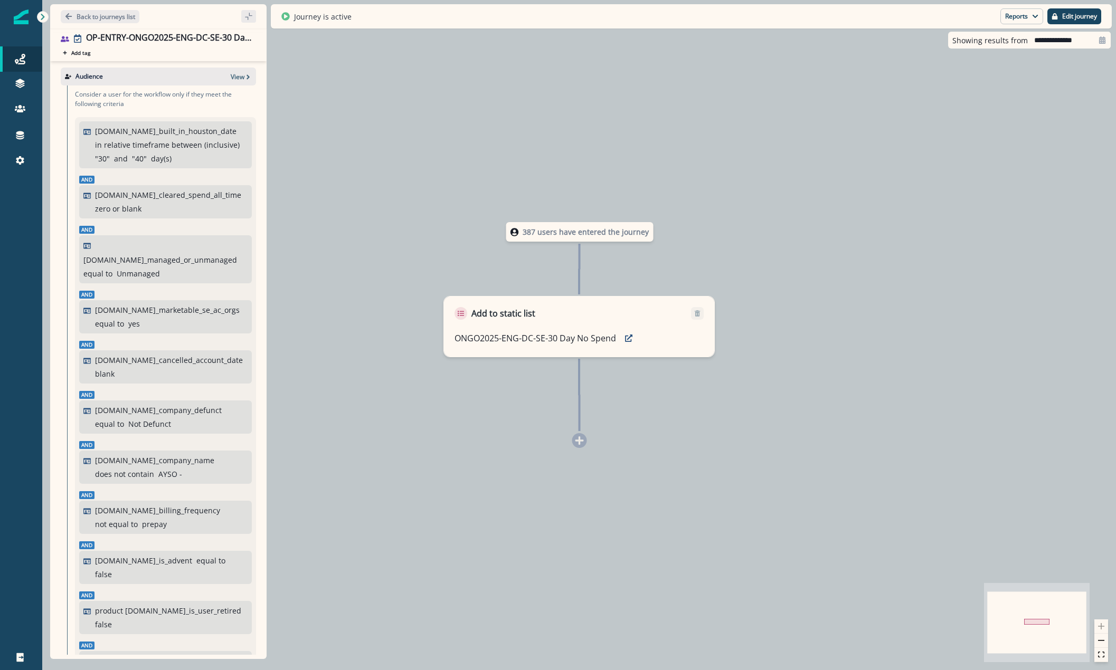
click at [225, 68] on div "Audience View" at bounding box center [158, 77] width 195 height 18
click at [231, 79] on p "View" at bounding box center [238, 76] width 14 height 9
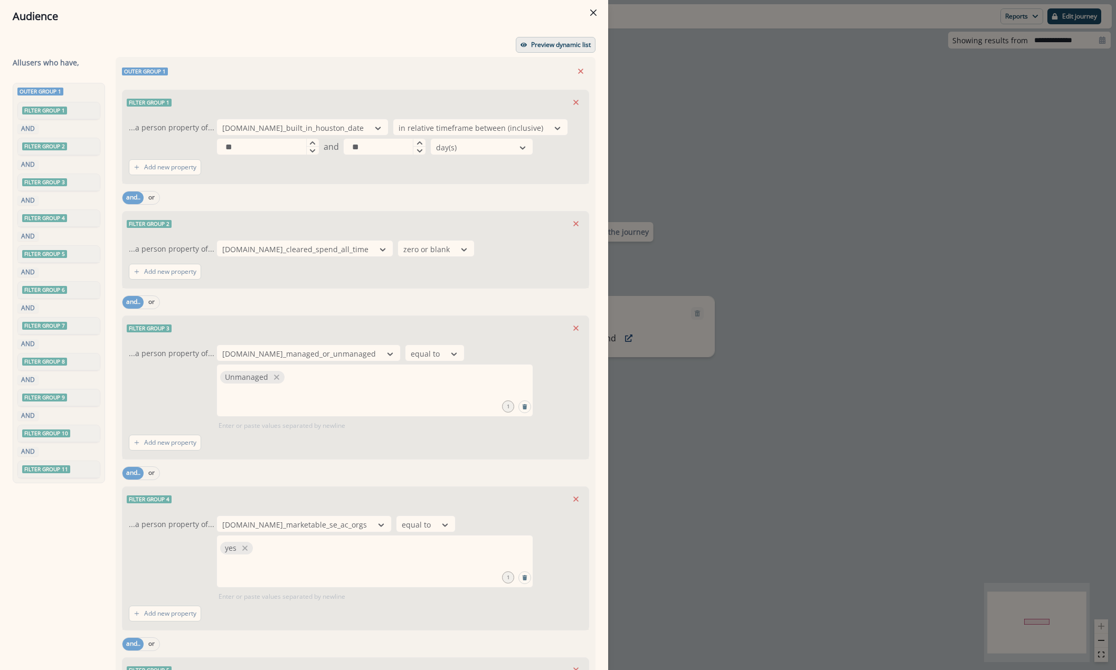
click at [567, 38] on button "Preview dynamic list" at bounding box center [556, 45] width 80 height 16
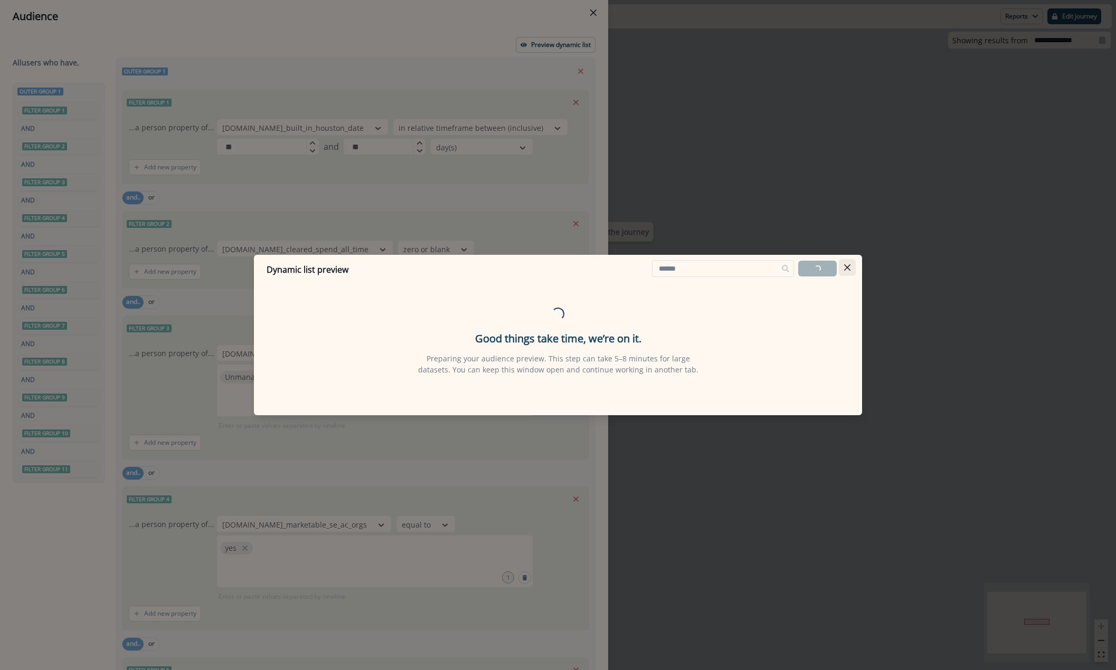
click at [850, 264] on button "Close" at bounding box center [847, 267] width 17 height 17
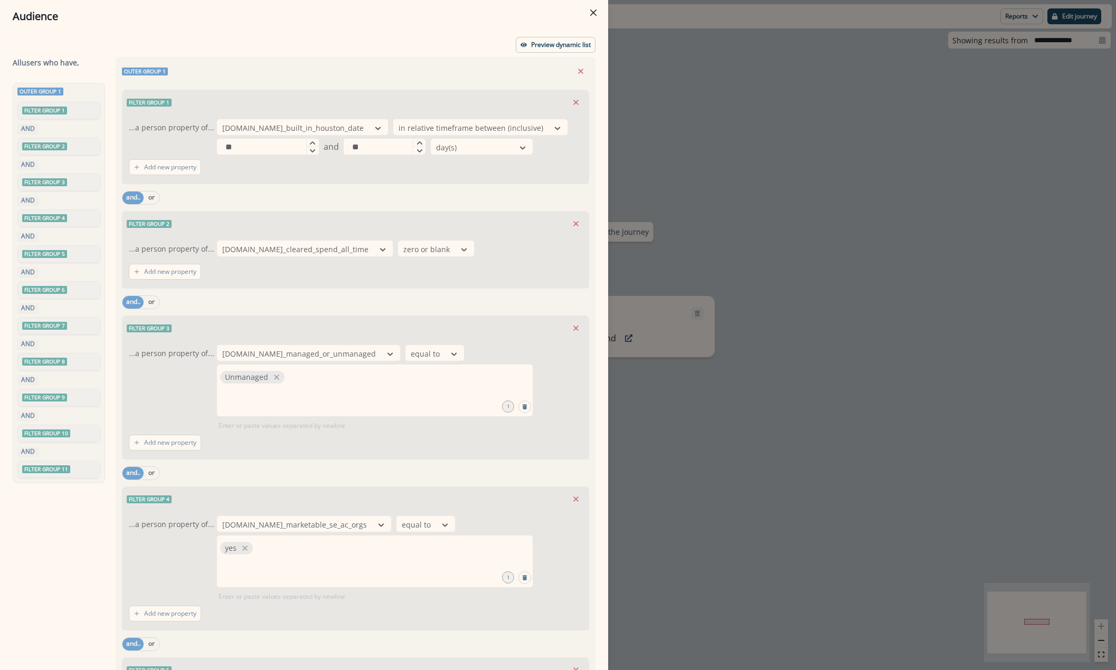
drag, startPoint x: 831, startPoint y: 162, endPoint x: 854, endPoint y: 135, distance: 35.6
click at [845, 152] on div "Audience Preview dynamic list All user s who have, Outer group 1 Filter group 1…" at bounding box center [558, 335] width 1116 height 670
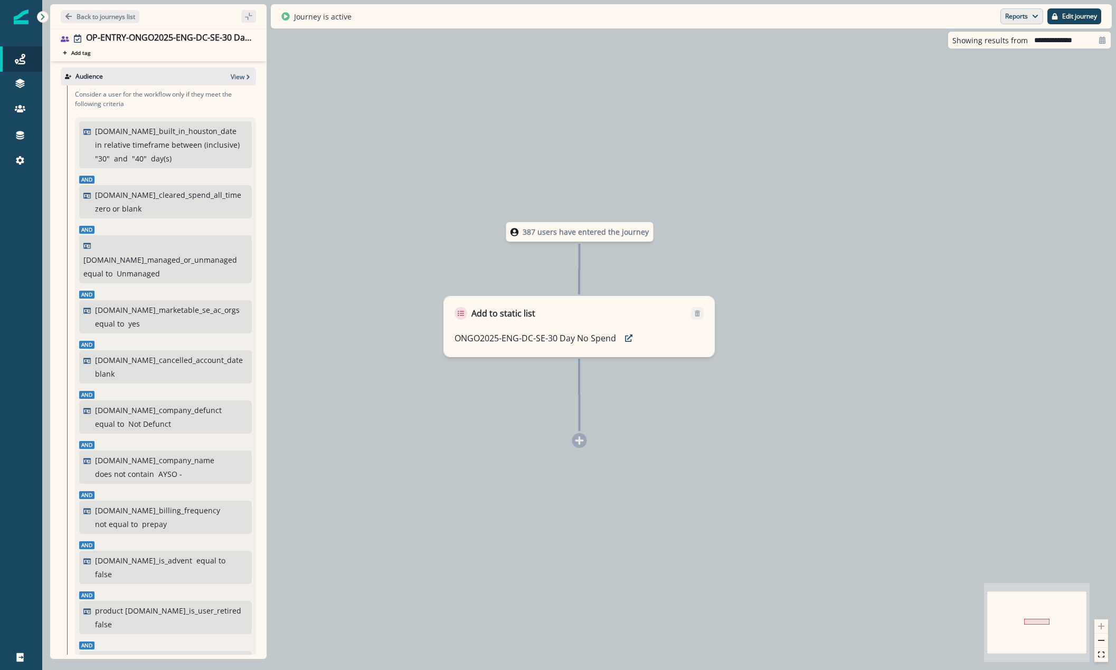
click at [1017, 23] on button "Reports" at bounding box center [1021, 16] width 43 height 16
click at [982, 66] on p "Journey Member Report" at bounding box center [988, 61] width 96 height 13
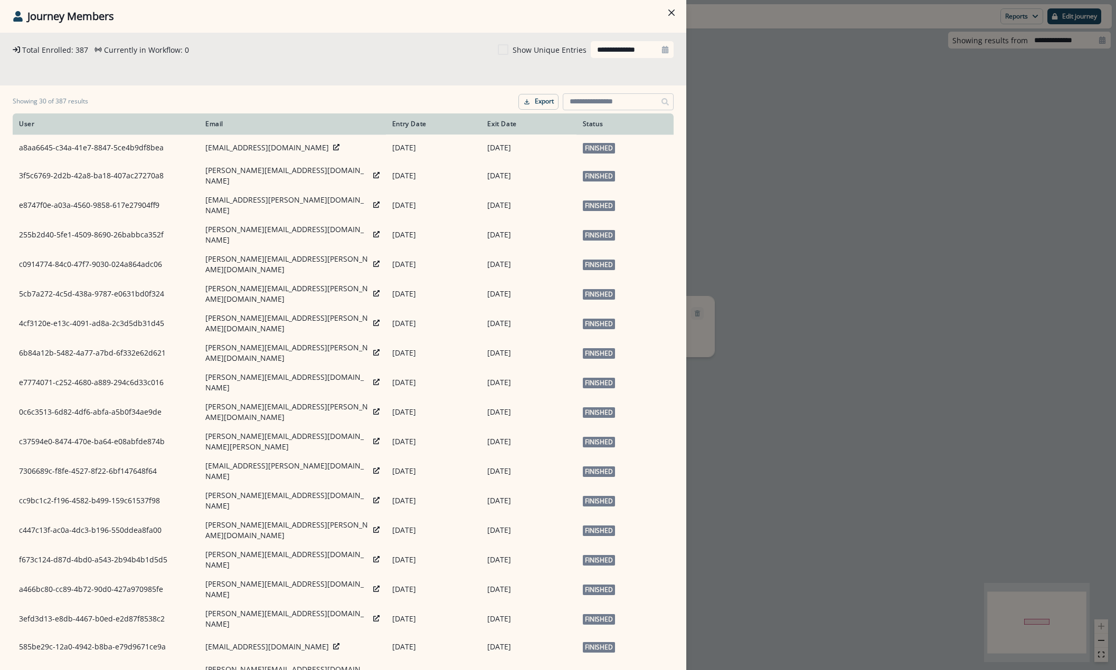
click at [599, 100] on input at bounding box center [618, 101] width 111 height 17
click at [598, 100] on input at bounding box center [618, 101] width 111 height 17
paste input "**********"
type input "**********"
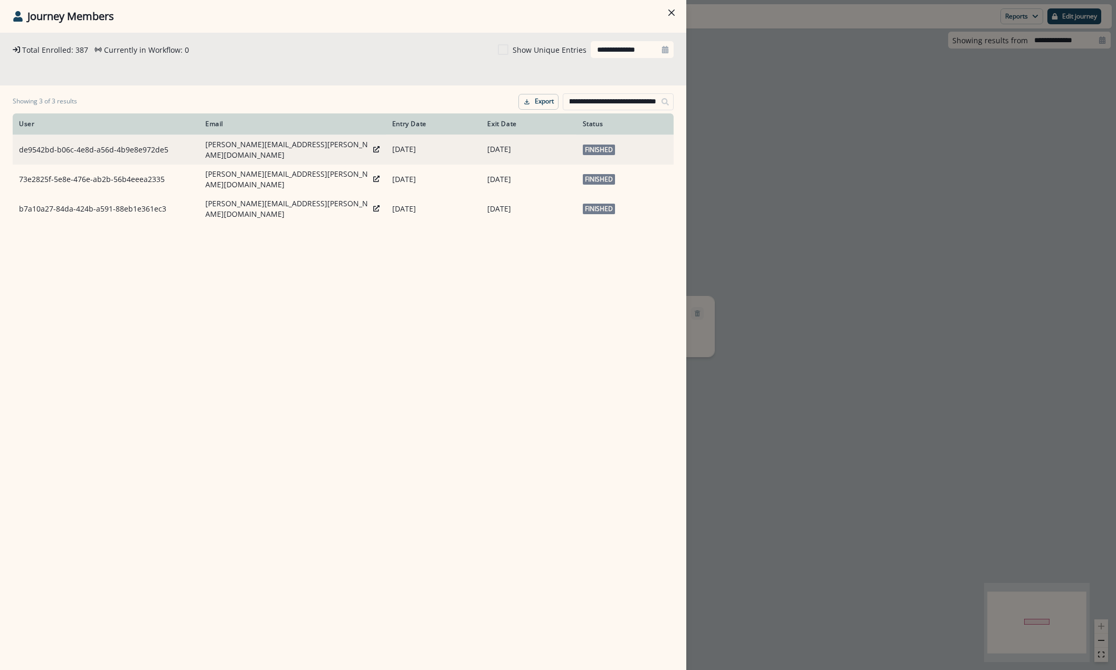
scroll to position [0, 0]
click at [373, 146] on icon at bounding box center [376, 149] width 6 height 6
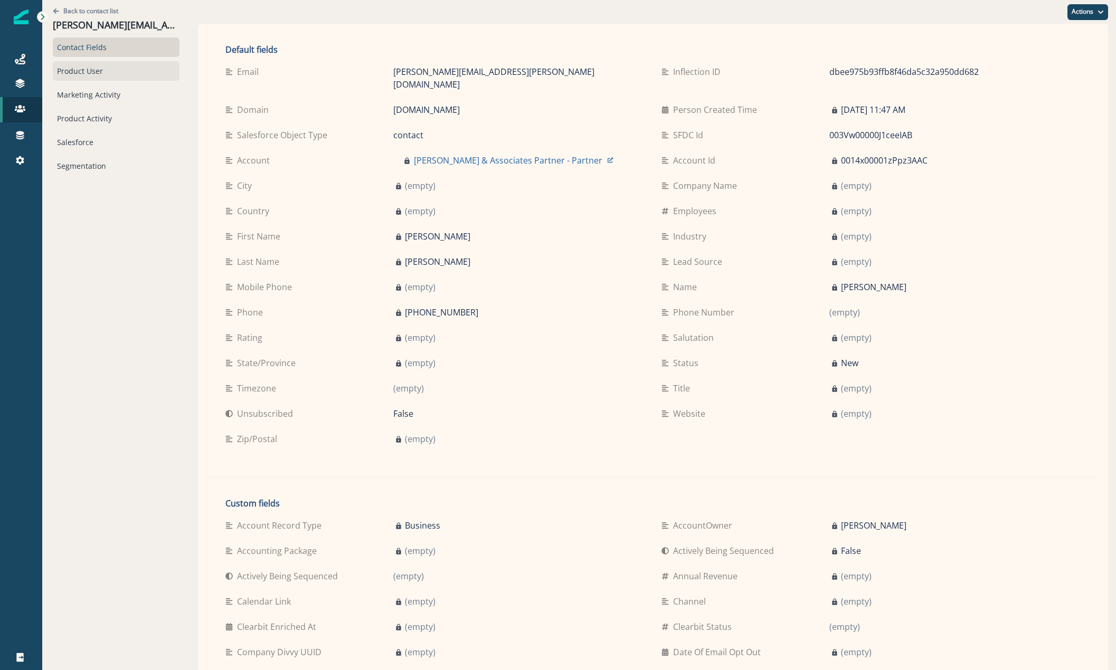
click at [114, 73] on div "Product User" at bounding box center [116, 71] width 127 height 20
click at [116, 69] on div "Product User" at bounding box center [116, 71] width 127 height 20
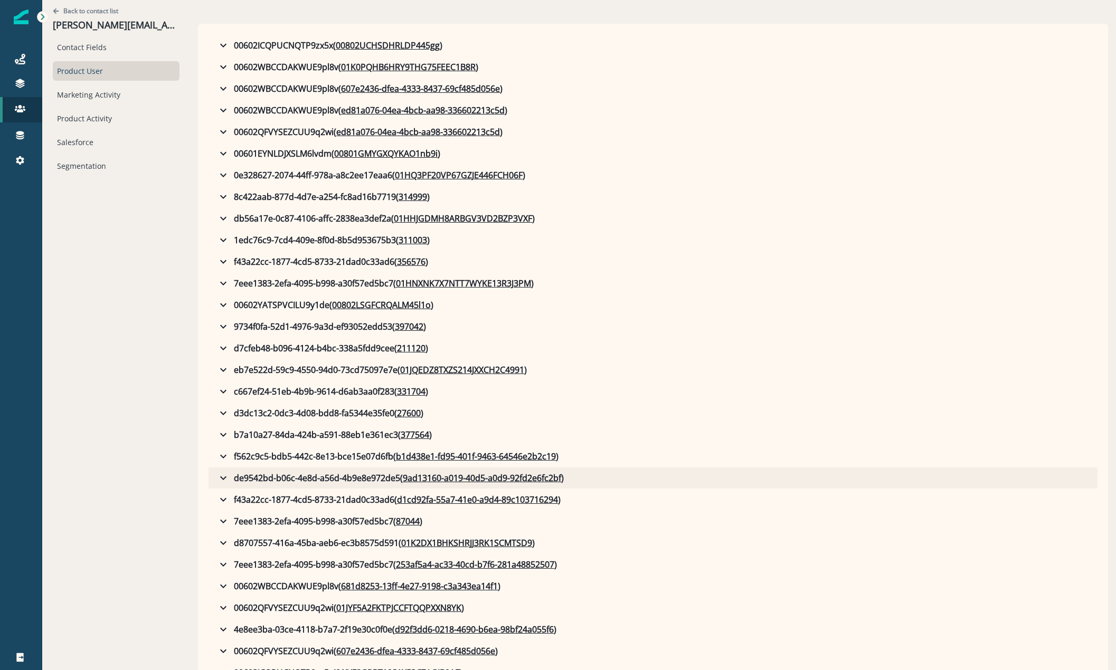
click at [216, 477] on button "de9542bd-b06c-4e8d-a56d-4b9e8e972de5 ( 9ad13160-a019-40d5-a0d9-92fd2e6fc2bf )" at bounding box center [653, 478] width 889 height 21
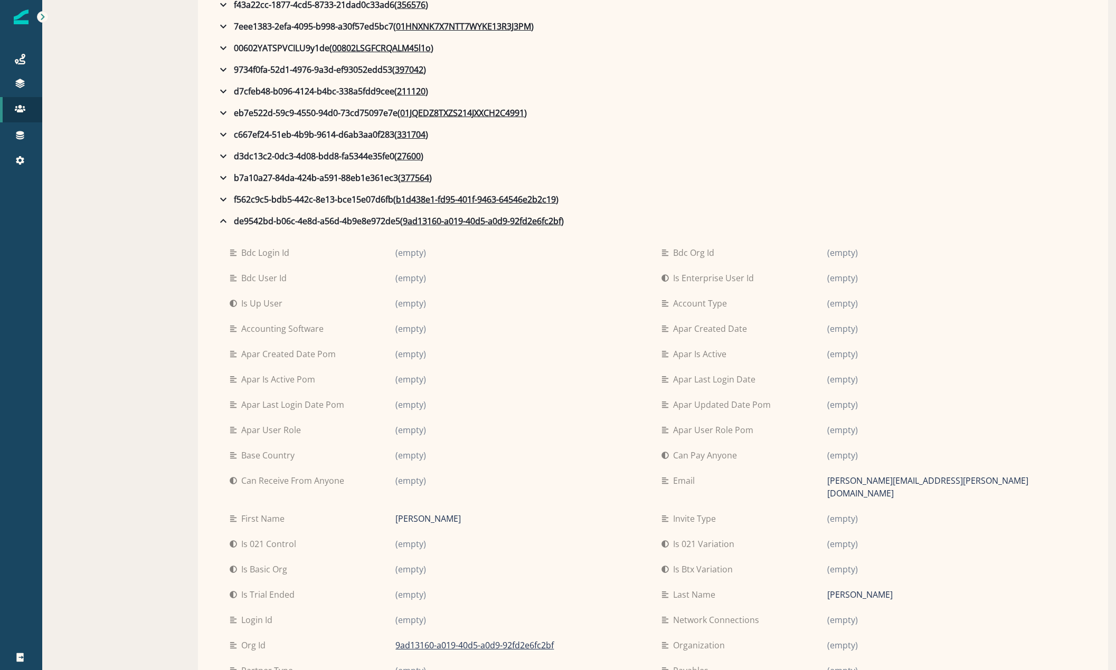
scroll to position [264, 0]
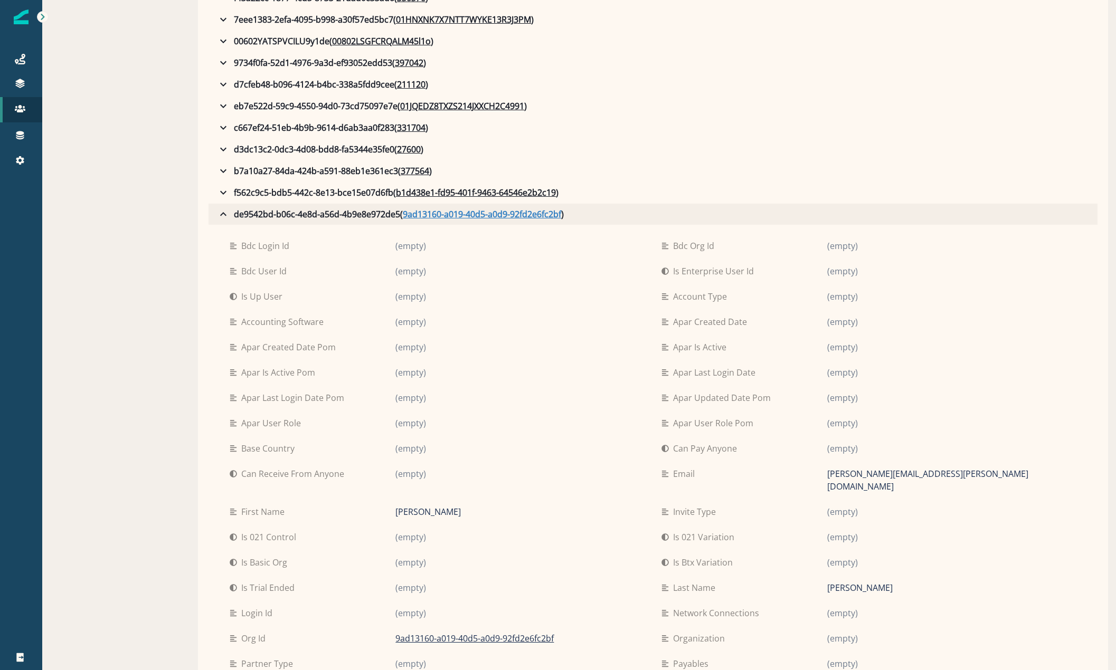
click at [475, 212] on u "9ad13160-a019-40d5-a0d9-92fd2e6fc2bf" at bounding box center [482, 214] width 158 height 13
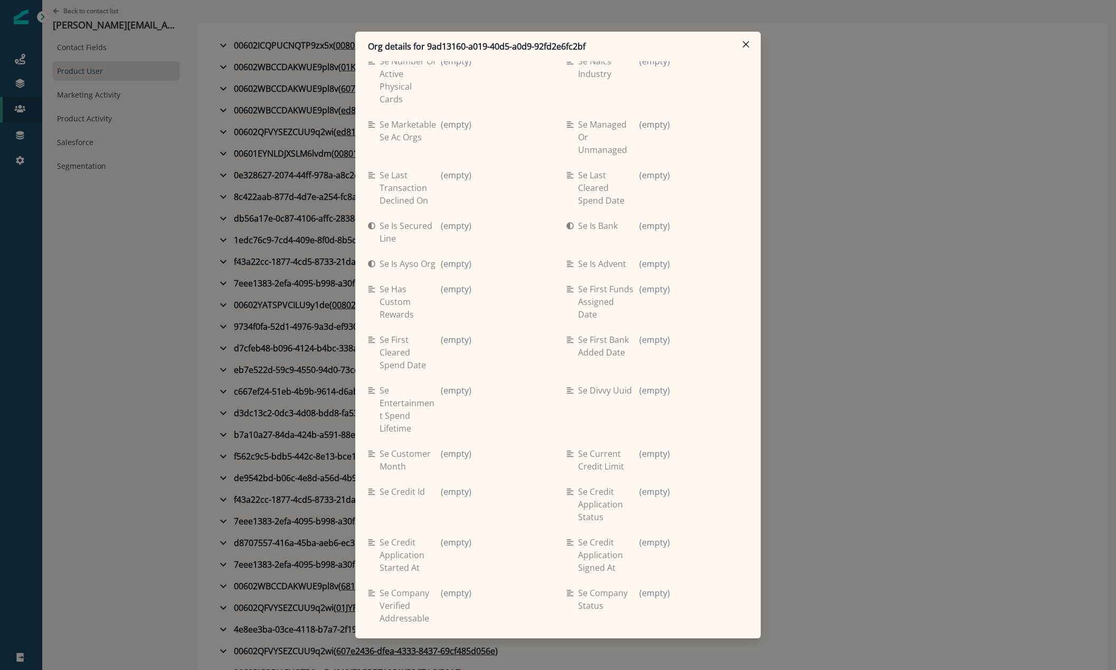
scroll to position [950, 0]
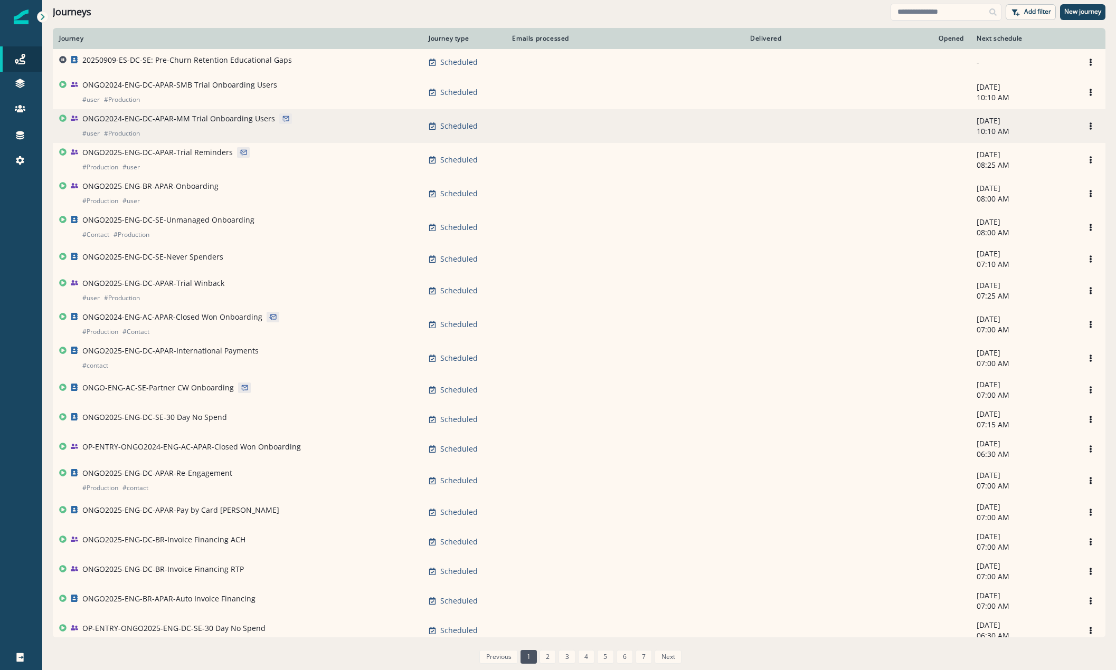
click at [159, 117] on p "ONGO2024-ENG-DC-APAR-MM Trial Onboarding Users" at bounding box center [178, 119] width 193 height 11
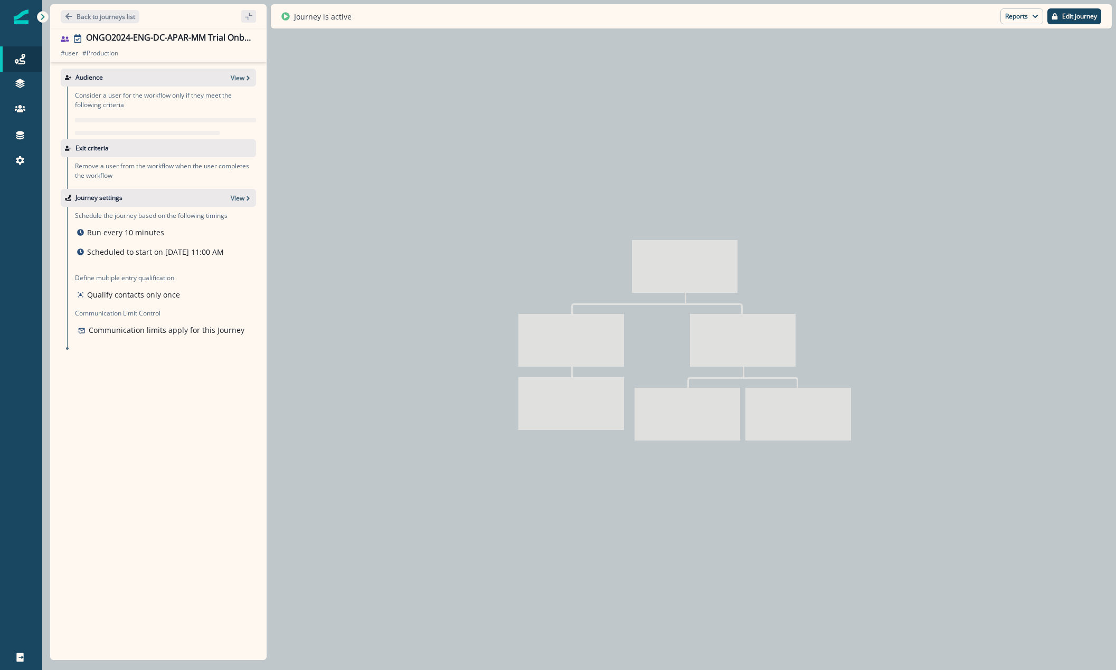
click at [104, 8] on div "Back to journeys list" at bounding box center [158, 16] width 216 height 24
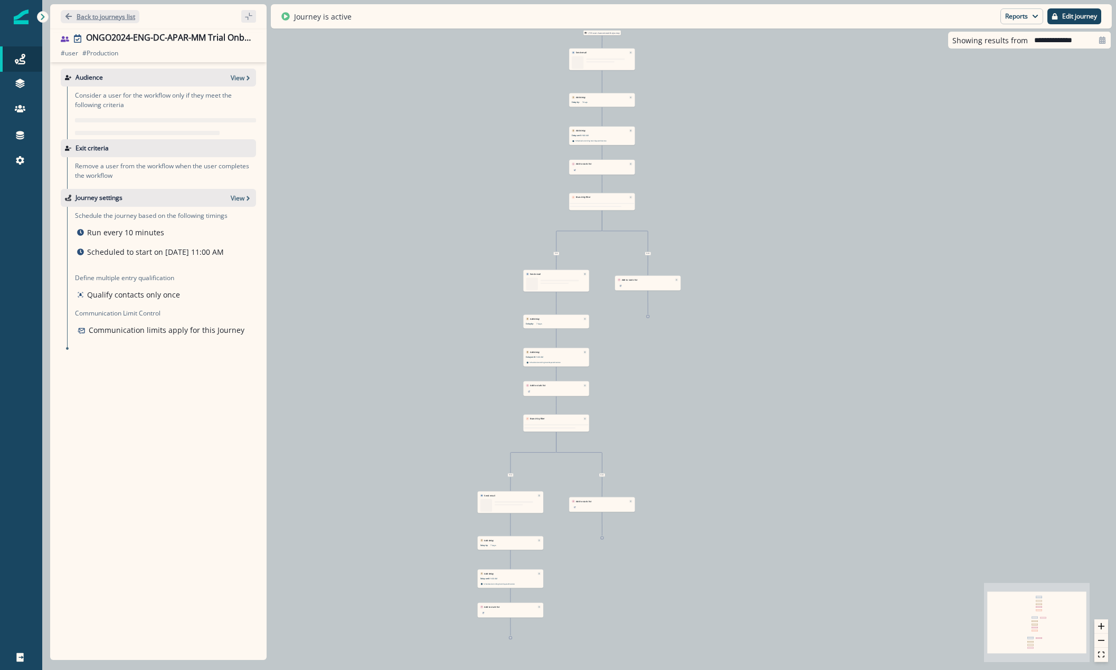
click at [100, 16] on p "Back to journeys list" at bounding box center [106, 16] width 59 height 9
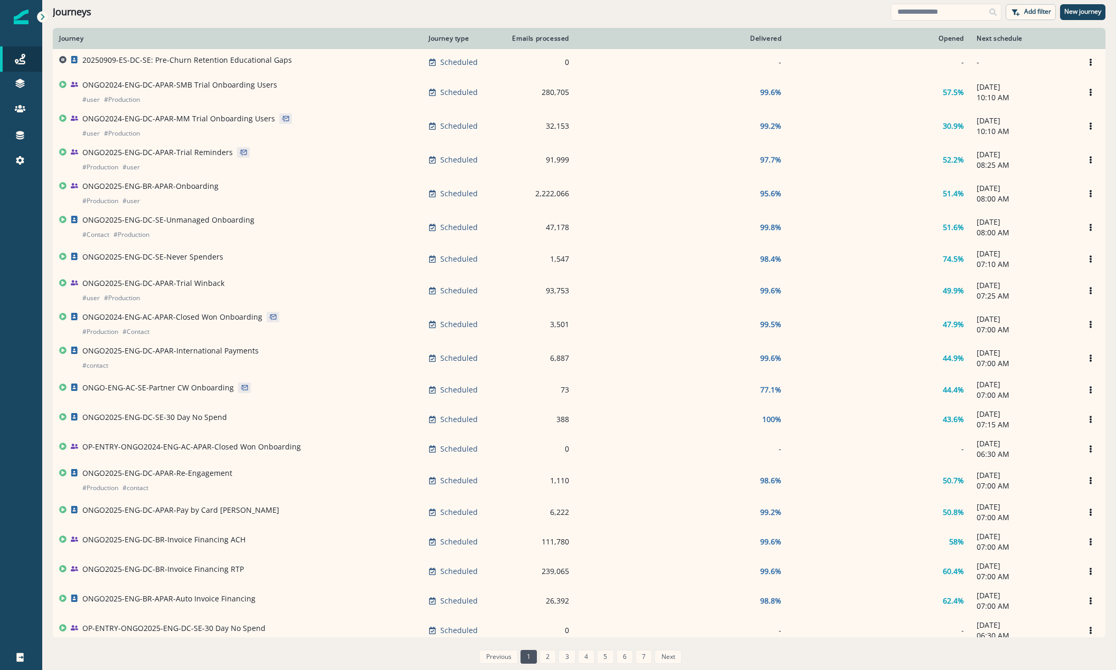
click at [149, 90] on p "ONGO2024-ENG-DC-APAR-SMB Trial Onboarding Users" at bounding box center [179, 85] width 195 height 11
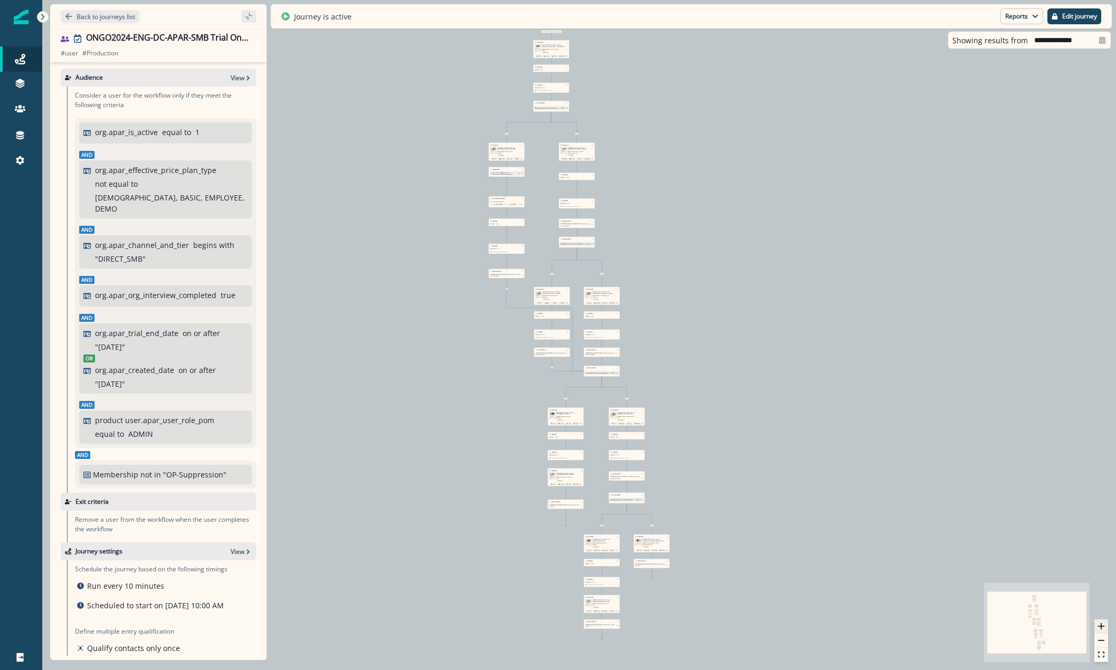
click at [1108, 632] on button "zoom in" at bounding box center [1101, 627] width 14 height 14
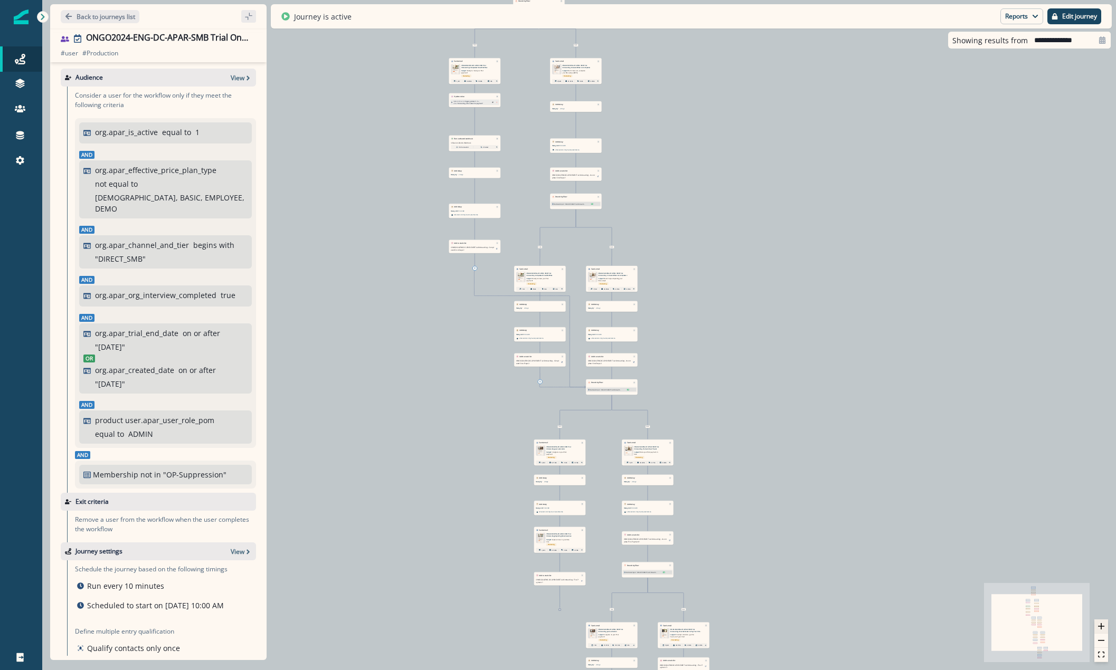
click at [1108, 632] on button "zoom in" at bounding box center [1101, 627] width 14 height 14
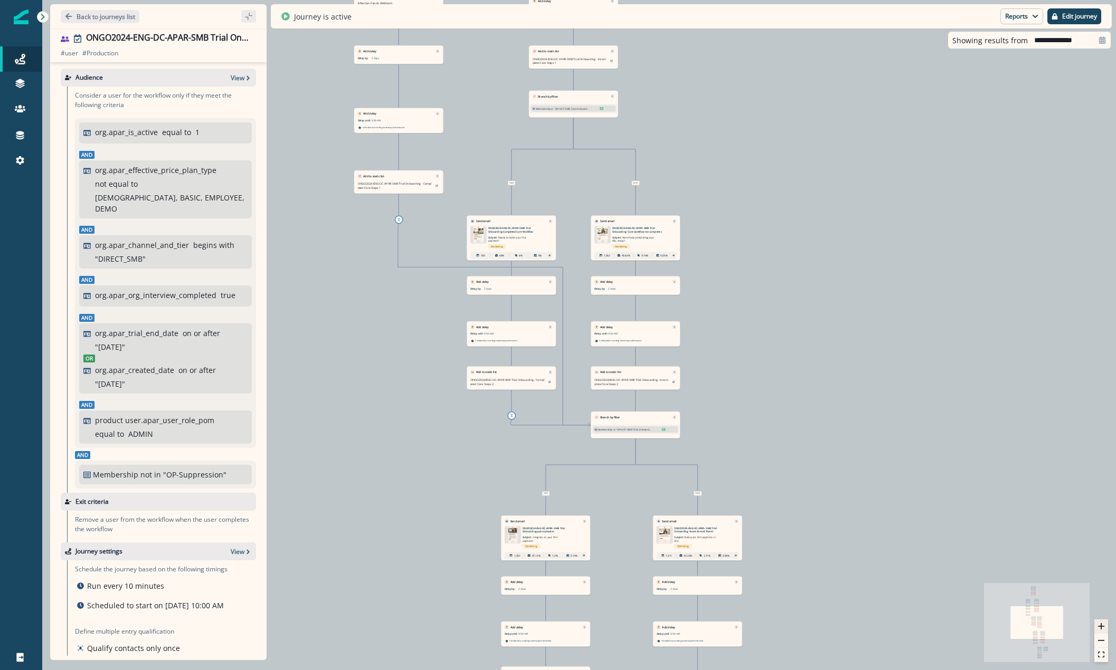
click at [1108, 632] on button "zoom in" at bounding box center [1101, 627] width 14 height 14
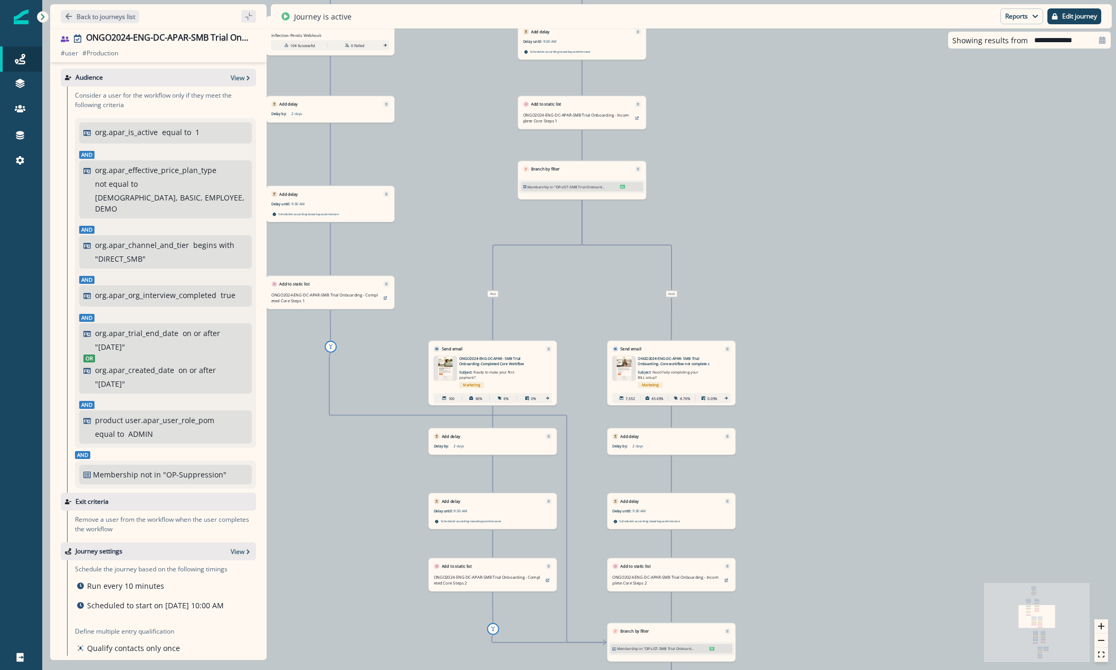
drag, startPoint x: 984, startPoint y: 412, endPoint x: 1032, endPoint y: 696, distance: 287.6
click at [1032, 670] on html "A newer version of [DOMAIN_NAME] is available. Refresh your page to load the la…" at bounding box center [558, 335] width 1116 height 670
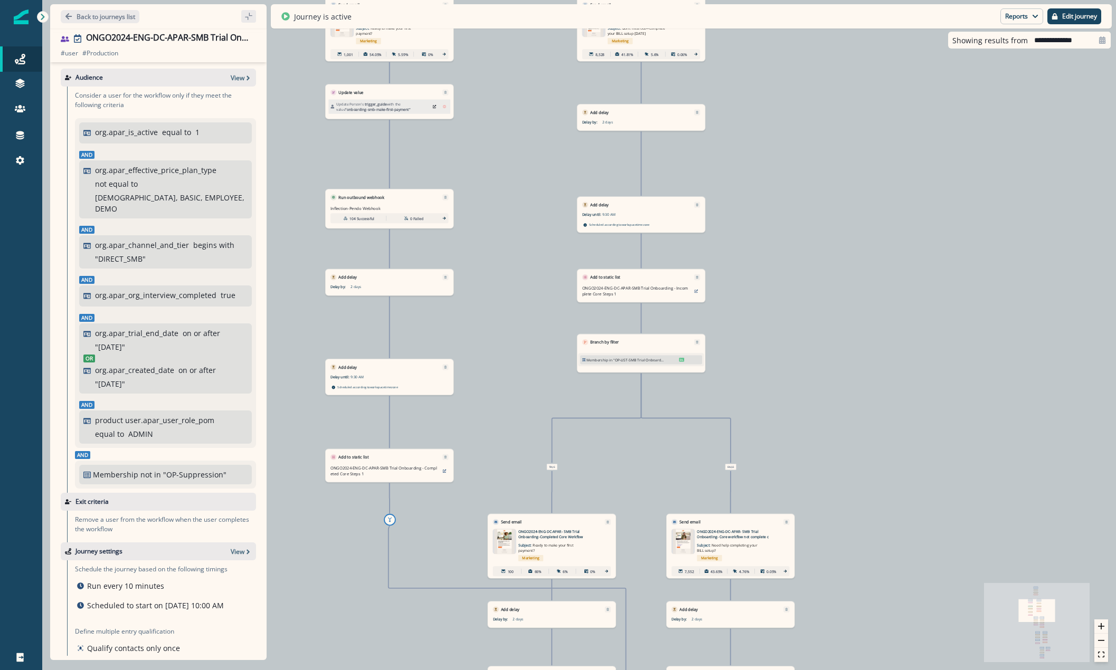
drag, startPoint x: 950, startPoint y: 396, endPoint x: 1001, endPoint y: 613, distance: 222.3
click at [958, 445] on div "10,923 users have entered the journey Send email Email asset changed, journey r…" at bounding box center [579, 335] width 1074 height 670
drag, startPoint x: 1001, startPoint y: 613, endPoint x: 1021, endPoint y: 655, distance: 46.3
click at [1015, 645] on div "10,923 users have entered the journey Send email Email asset changed, journey r…" at bounding box center [579, 335] width 1074 height 670
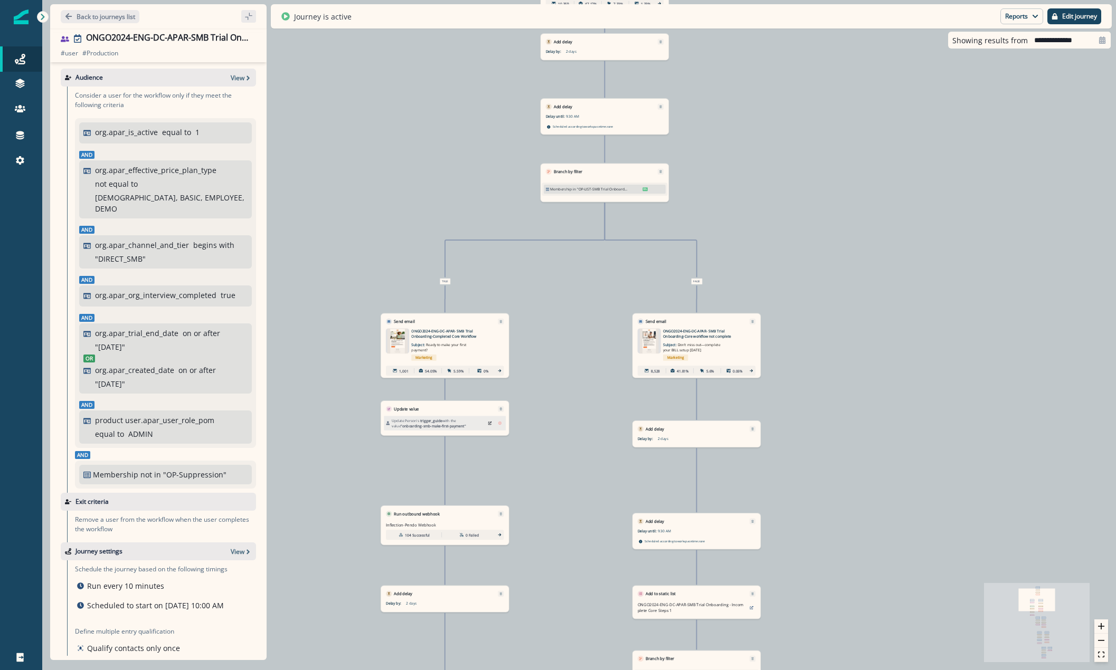
drag, startPoint x: 971, startPoint y: 453, endPoint x: 961, endPoint y: 594, distance: 141.8
click at [961, 594] on div "10,923 users have entered the journey Send email Email asset changed, journey r…" at bounding box center [579, 335] width 1074 height 670
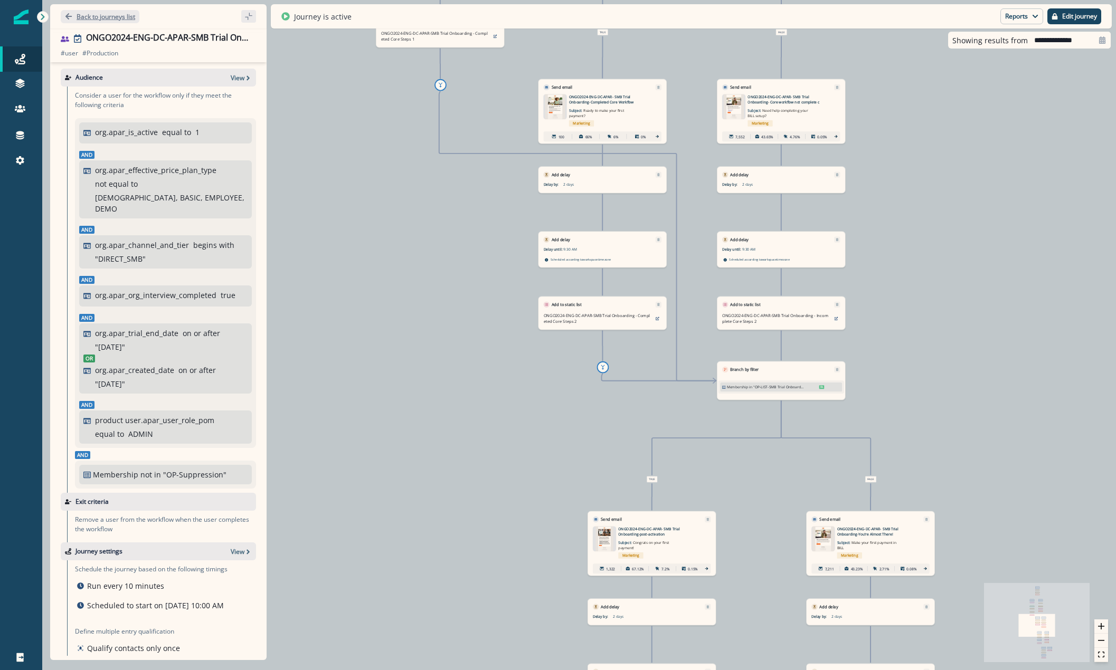
click at [108, 11] on button "Back to journeys list" at bounding box center [100, 16] width 79 height 13
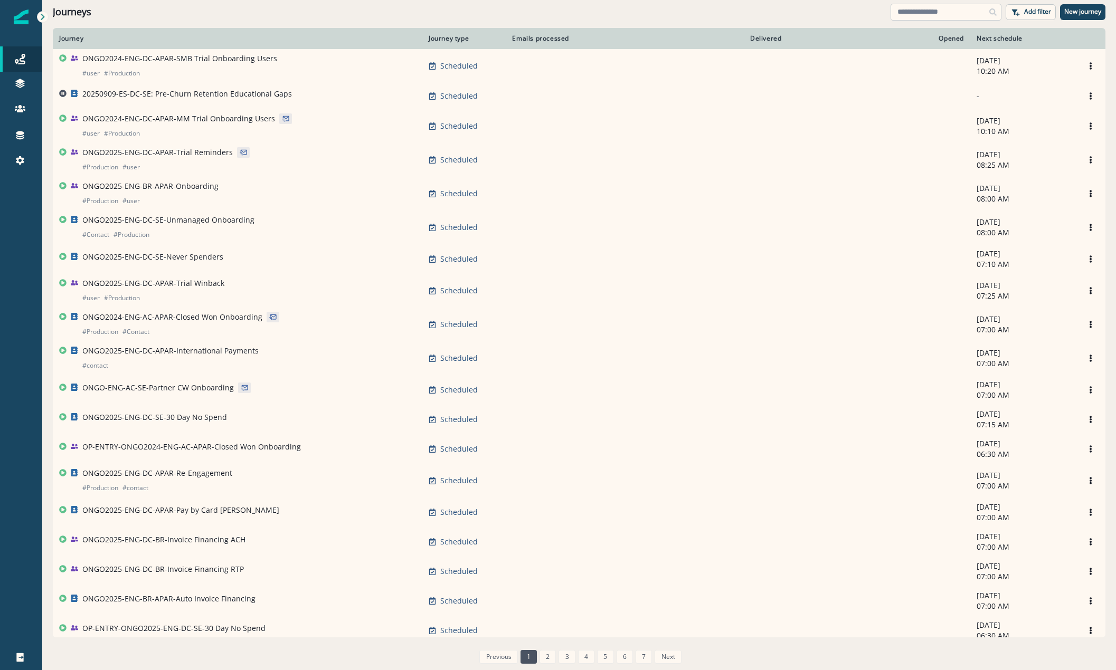
click at [929, 12] on input at bounding box center [946, 12] width 111 height 17
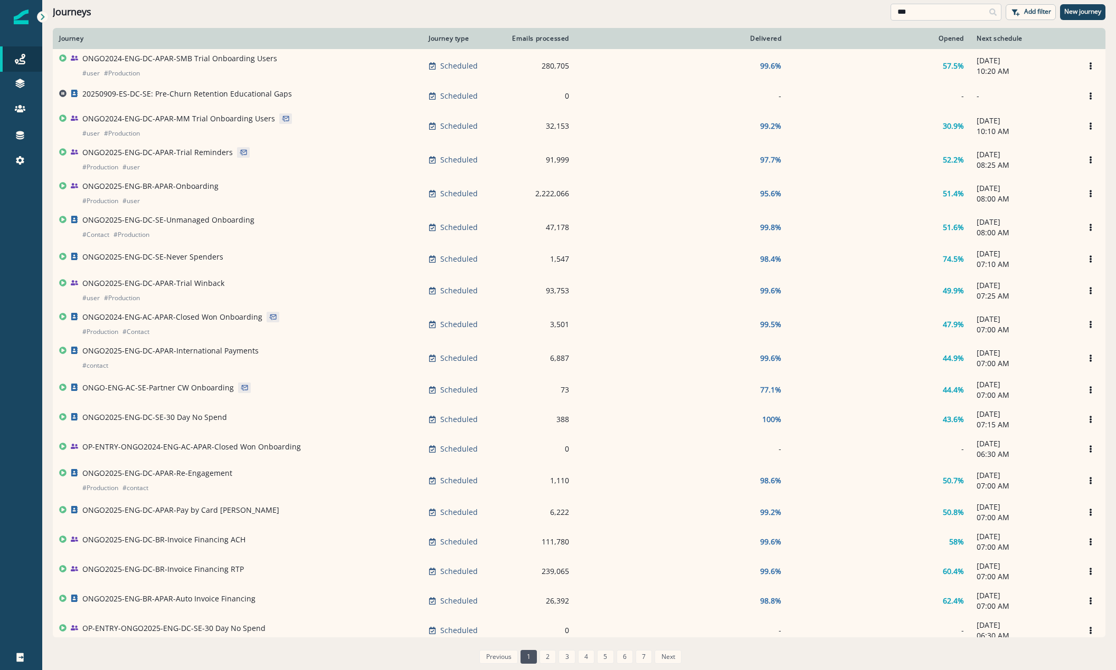
type input "***"
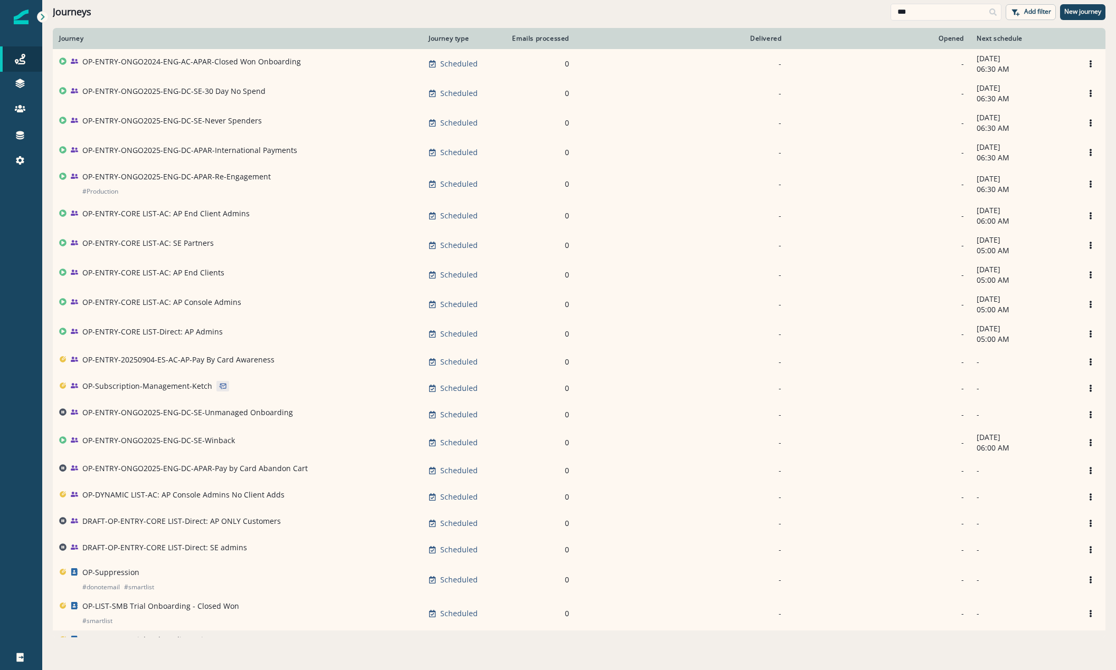
scroll to position [69, 0]
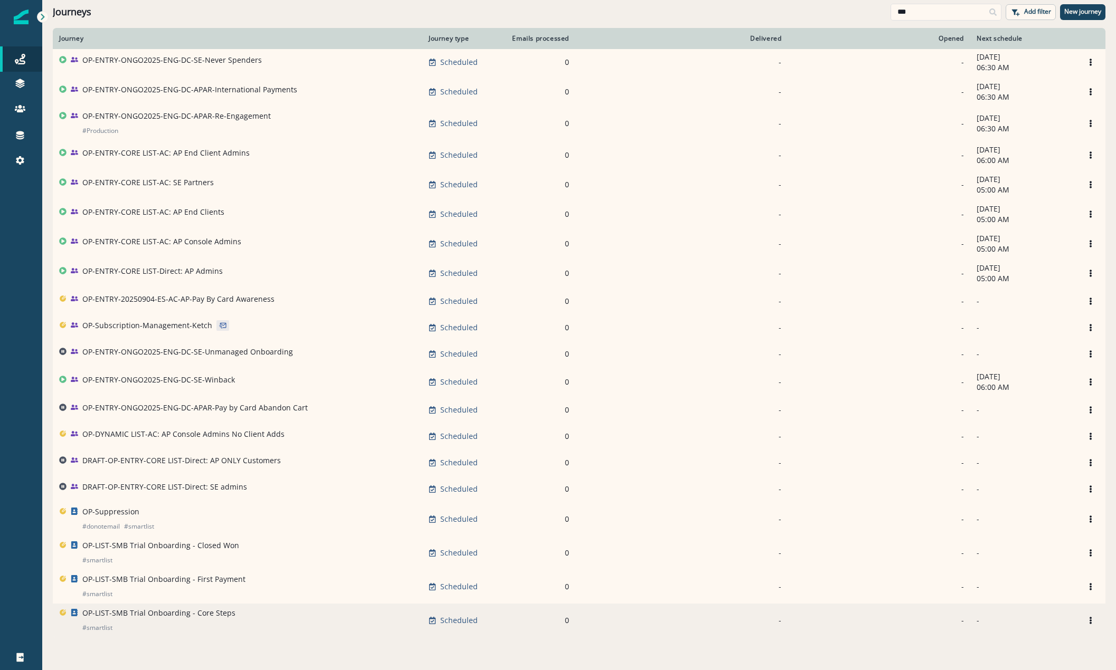
click at [202, 609] on p "OP-LIST-SMB Trial Onboarding - Core Steps" at bounding box center [158, 613] width 153 height 11
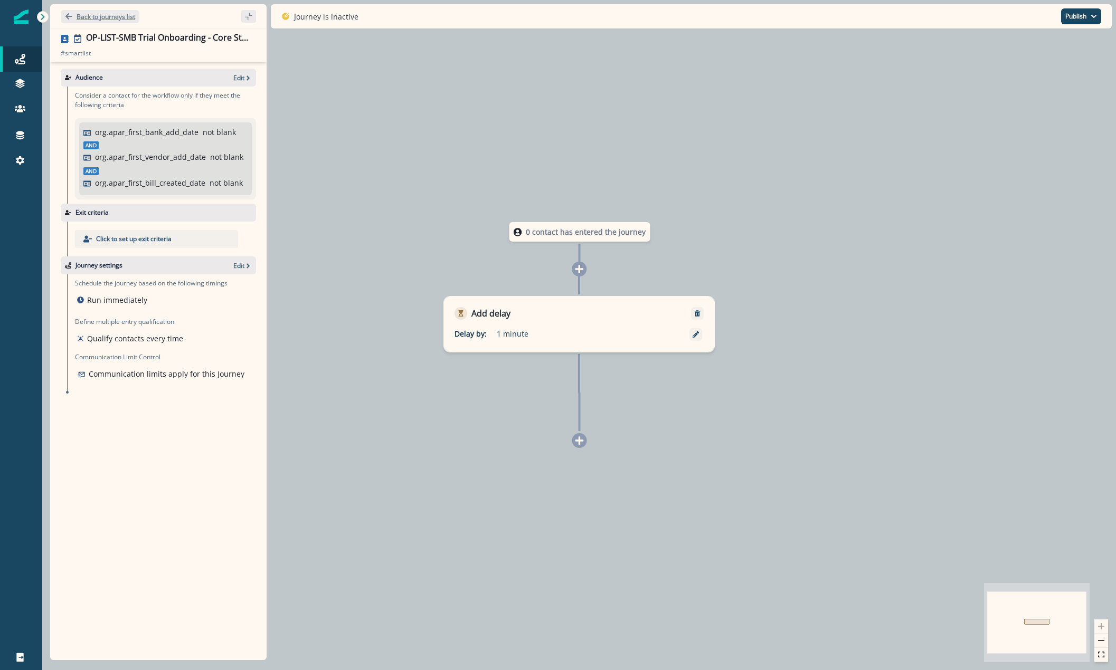
click at [74, 18] on button "Back to journeys list" at bounding box center [100, 16] width 79 height 13
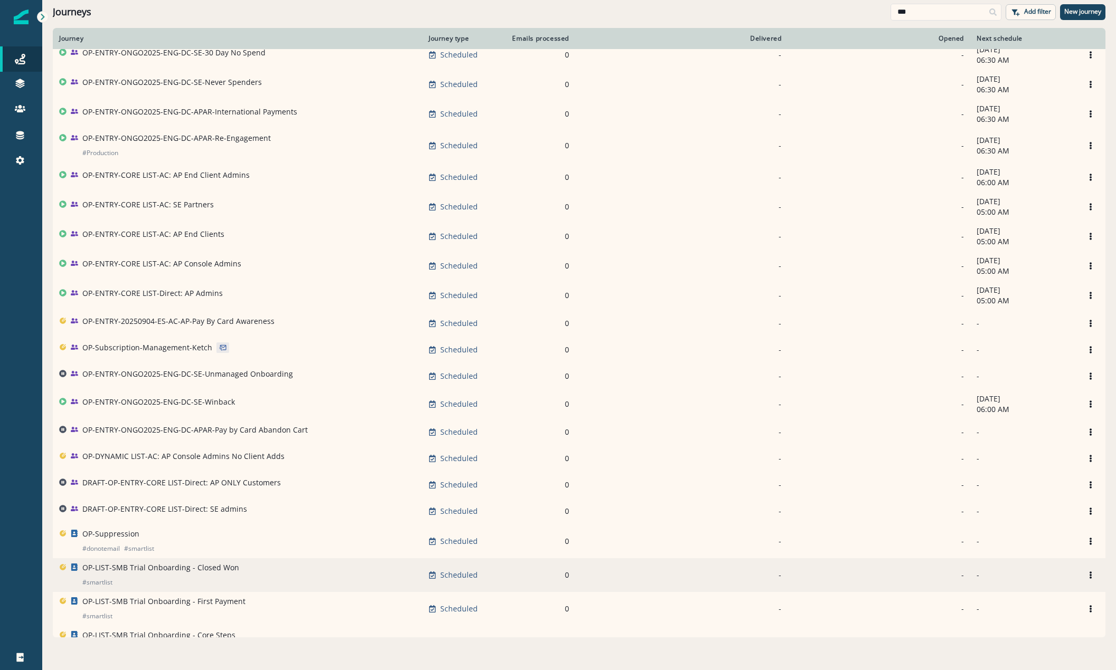
scroll to position [69, 0]
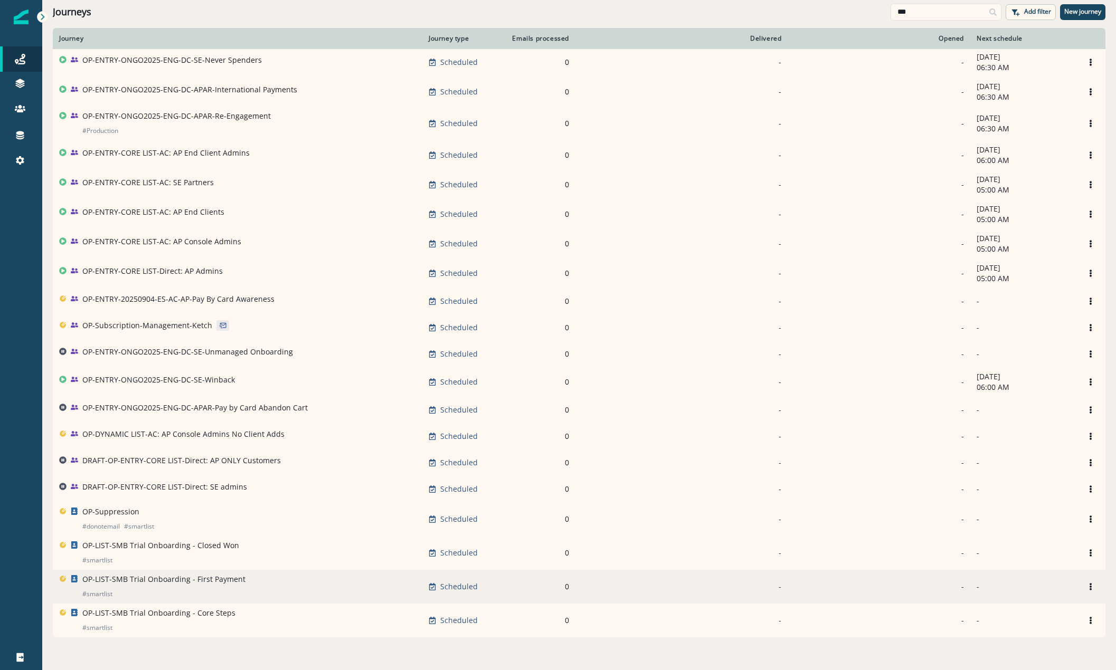
click at [125, 585] on div "OP-LIST-SMB Trial Onboarding - First Payment # smartlist" at bounding box center [163, 586] width 163 height 25
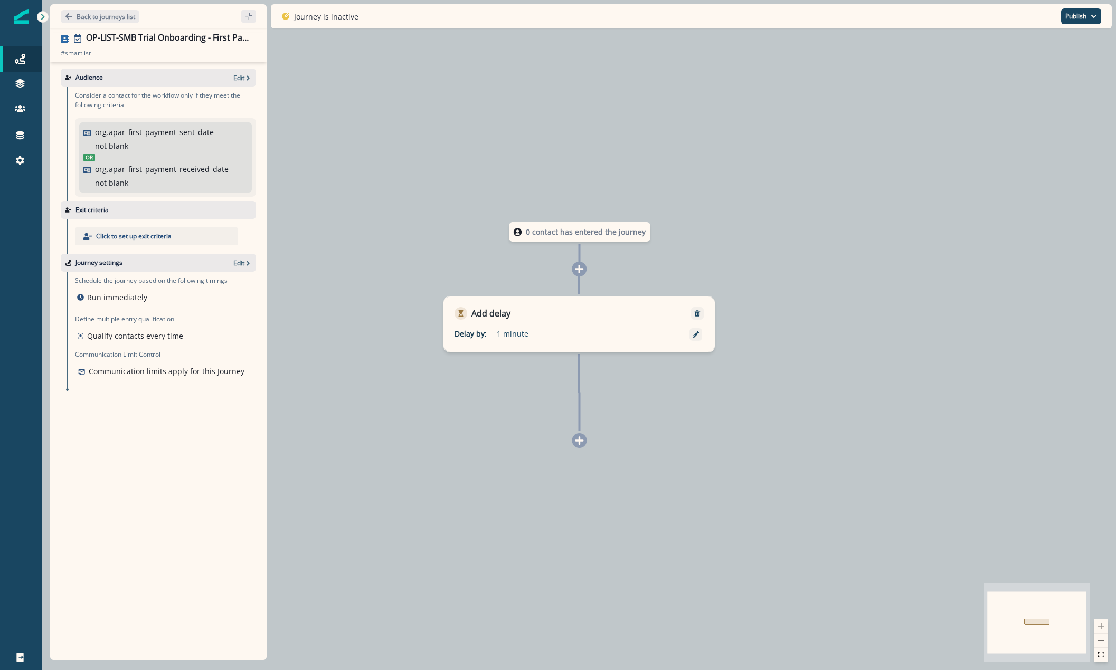
click at [238, 78] on p "Edit" at bounding box center [238, 77] width 11 height 9
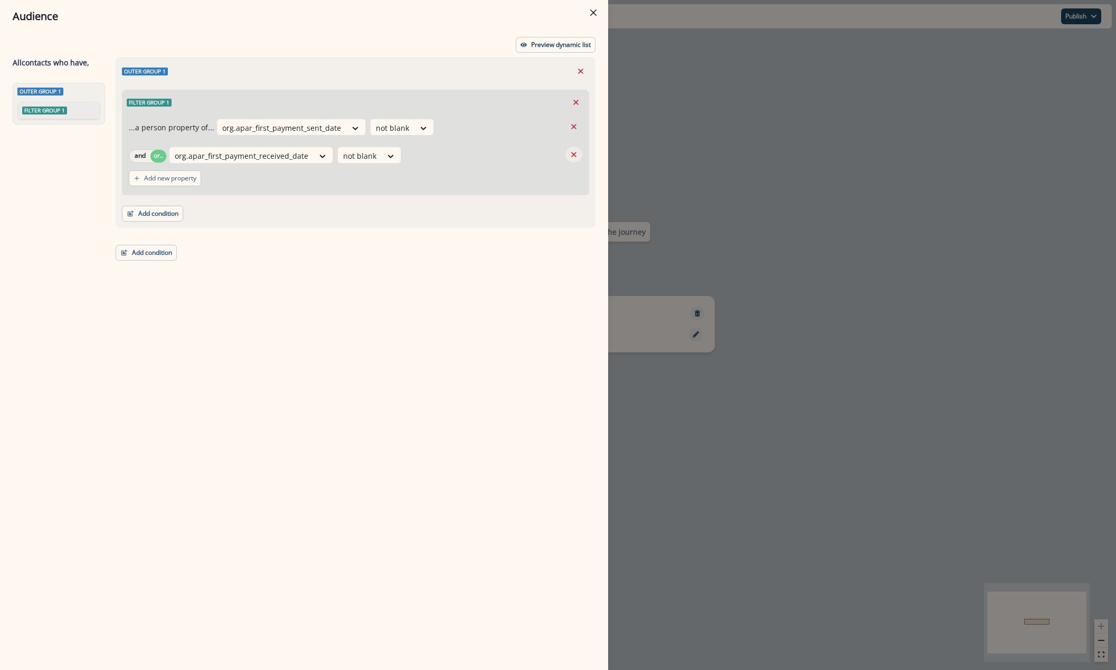
click at [573, 156] on icon "Remove" at bounding box center [573, 154] width 5 height 5
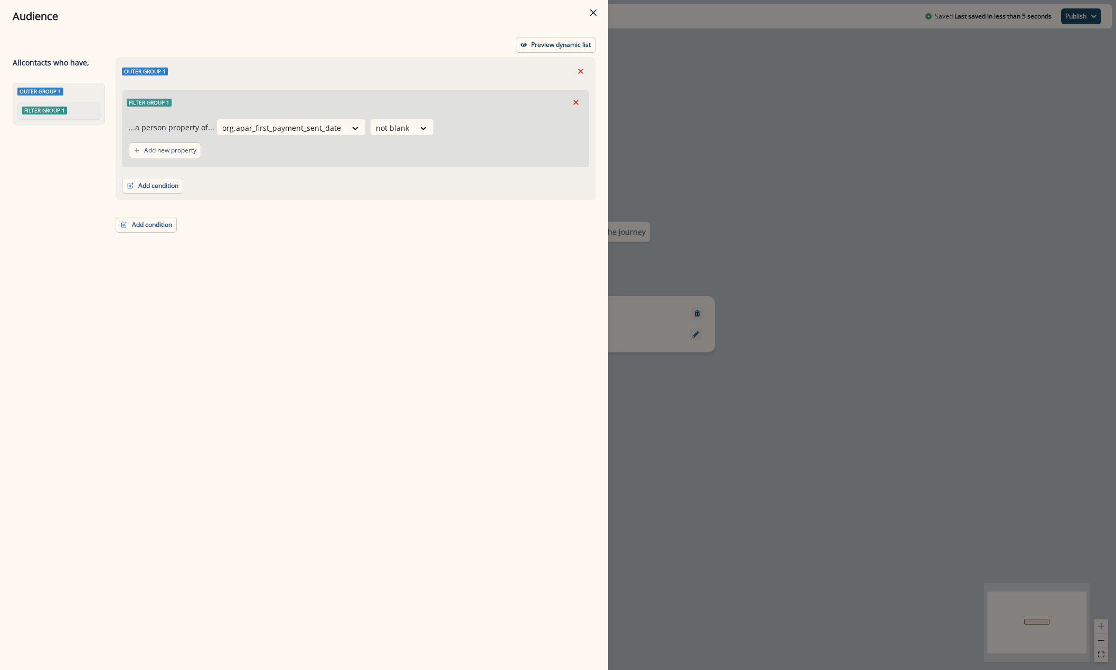
click at [796, 196] on div "Audience Preview dynamic list All contact s who have, Outer group 1 Filter grou…" at bounding box center [558, 335] width 1116 height 670
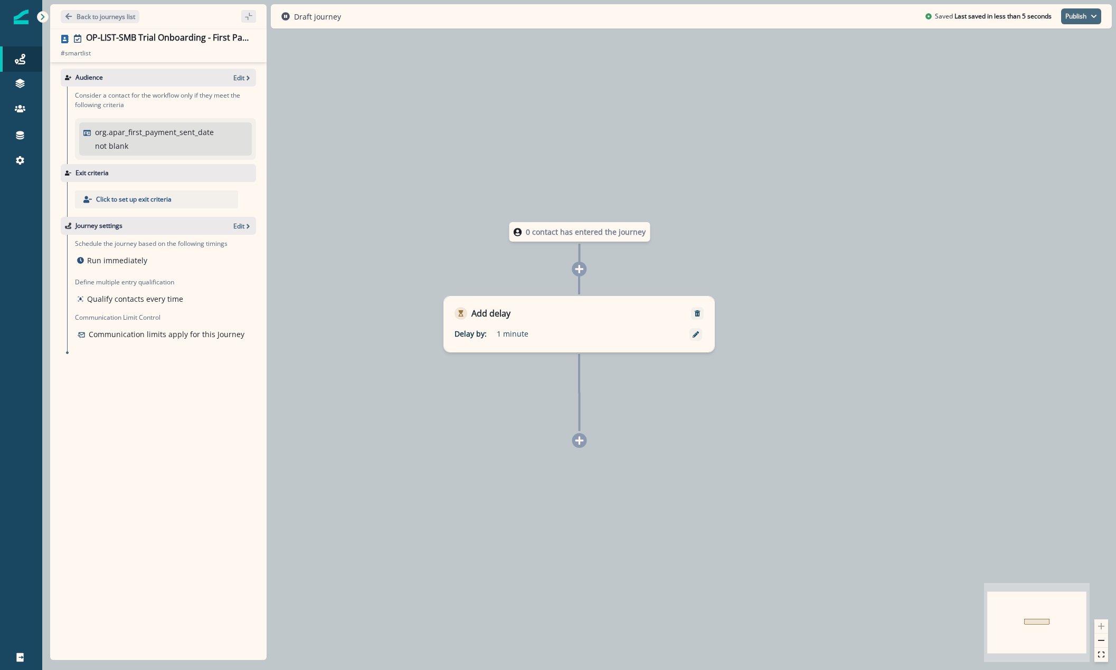
click at [1098, 19] on button "Publish" at bounding box center [1081, 16] width 40 height 16
click at [1046, 56] on button "as inactive journey" at bounding box center [1042, 61] width 117 height 19
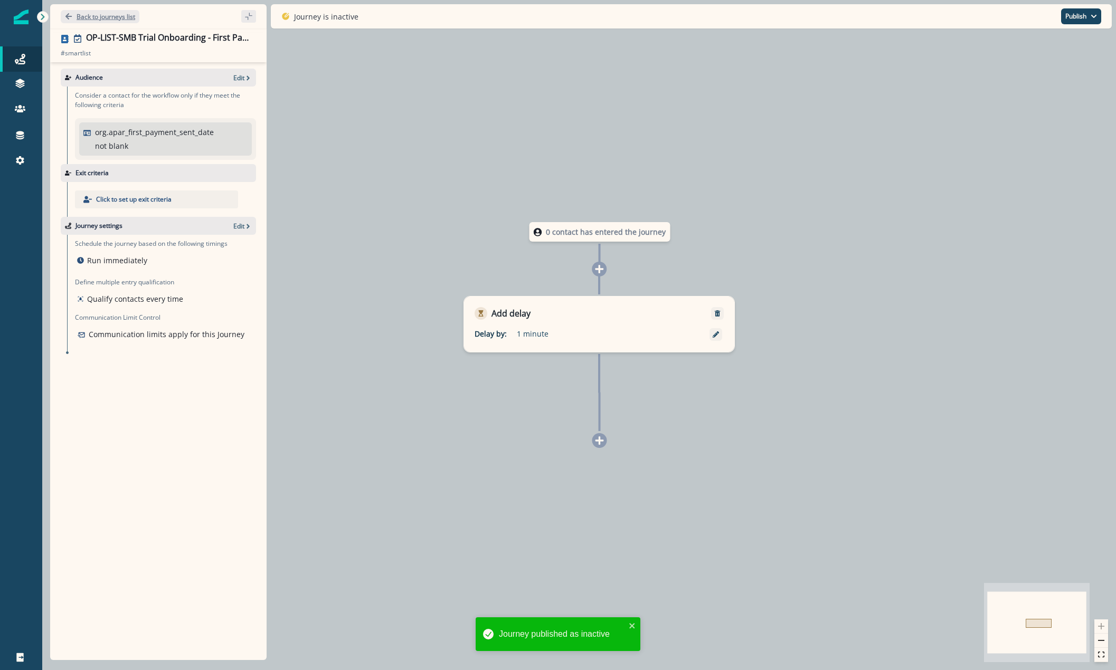
click at [105, 19] on p "Back to journeys list" at bounding box center [106, 16] width 59 height 9
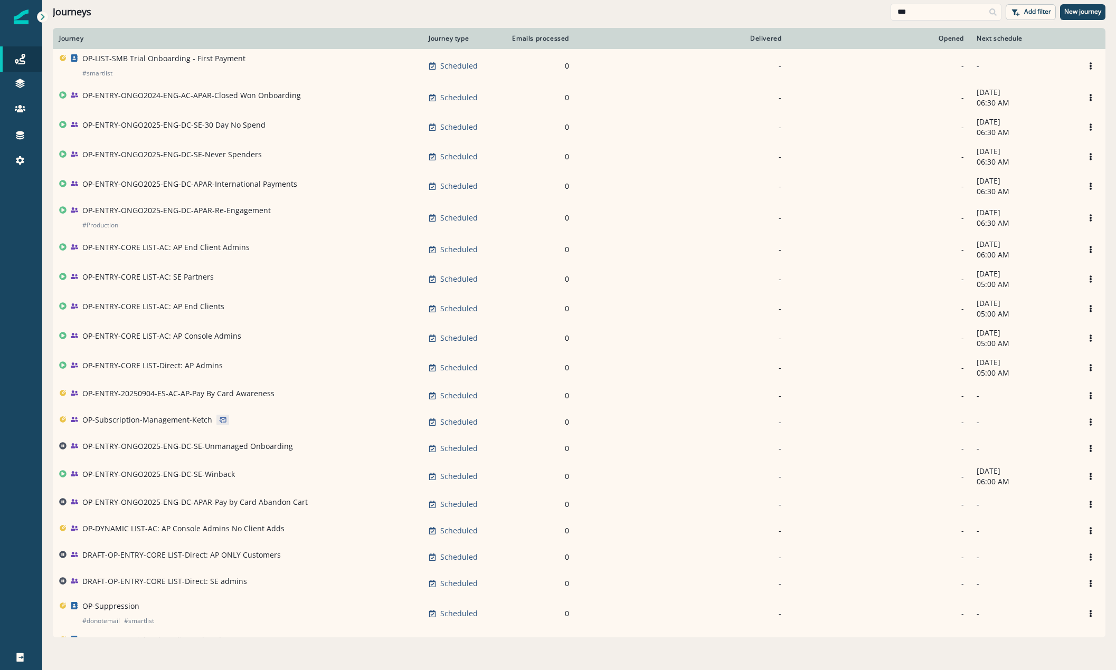
drag, startPoint x: 291, startPoint y: 27, endPoint x: 282, endPoint y: 44, distance: 18.9
click at [291, 27] on div "Clear" at bounding box center [579, 26] width 1074 height 4
click at [157, 16] on div "Journeys" at bounding box center [472, 12] width 838 height 12
